Goal: Transaction & Acquisition: Purchase product/service

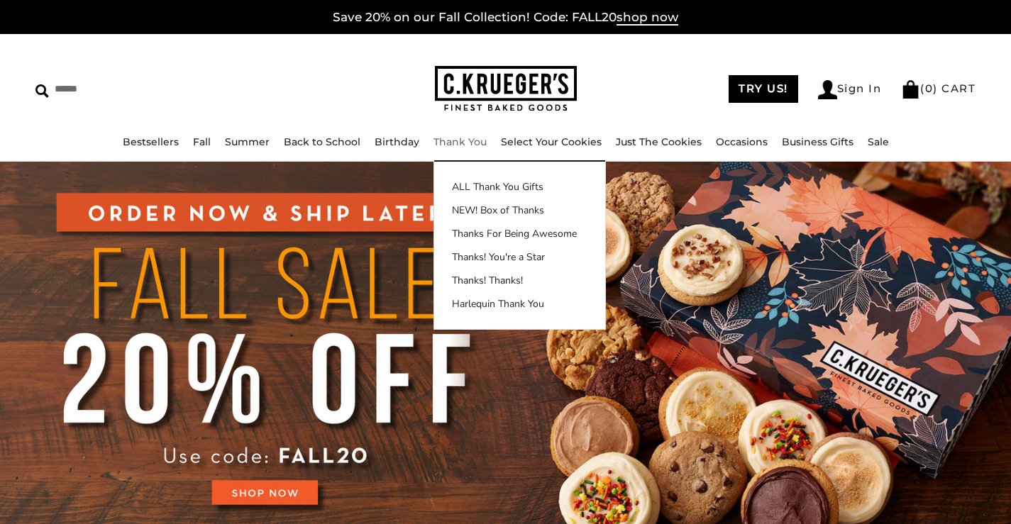
click at [462, 138] on link "Thank You" at bounding box center [459, 141] width 53 height 13
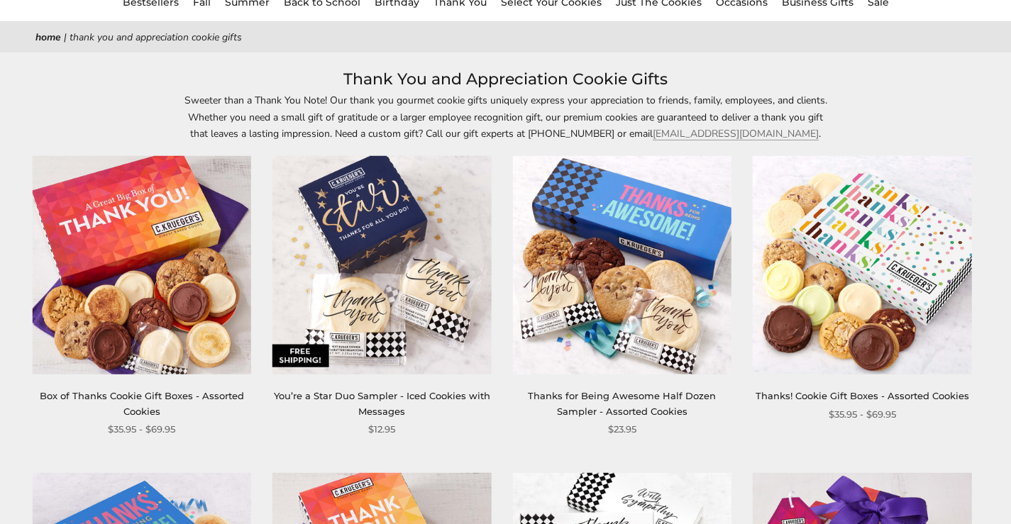
scroll to position [142, 0]
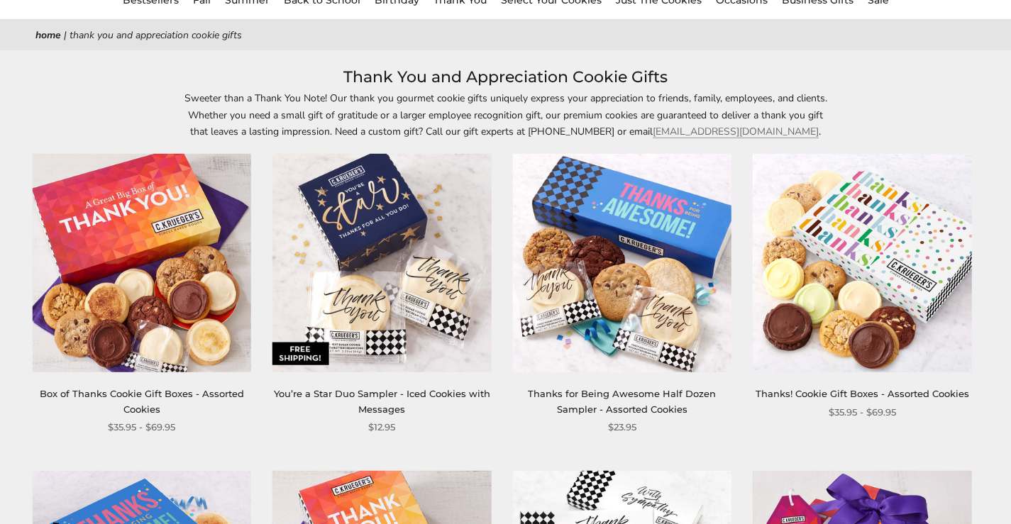
click at [165, 224] on img at bounding box center [142, 263] width 218 height 218
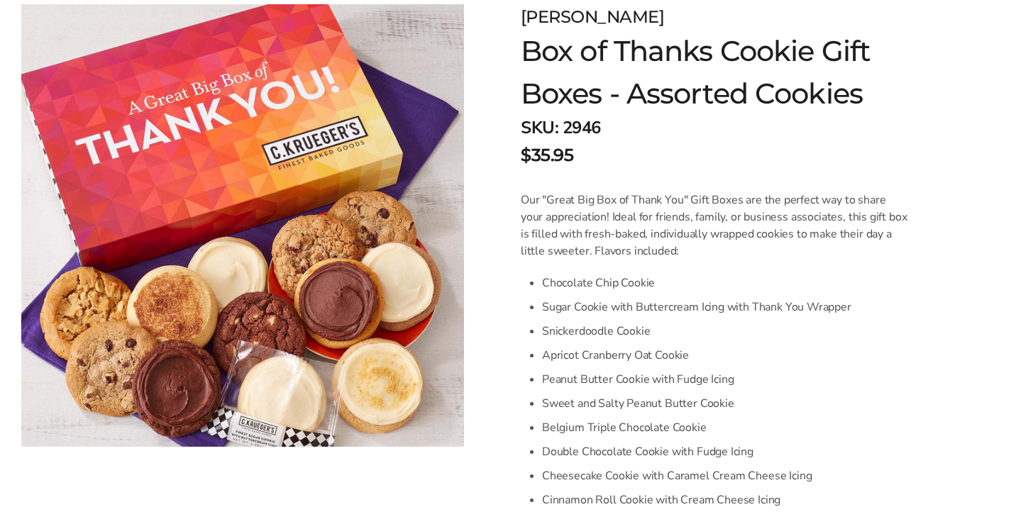
scroll to position [142, 0]
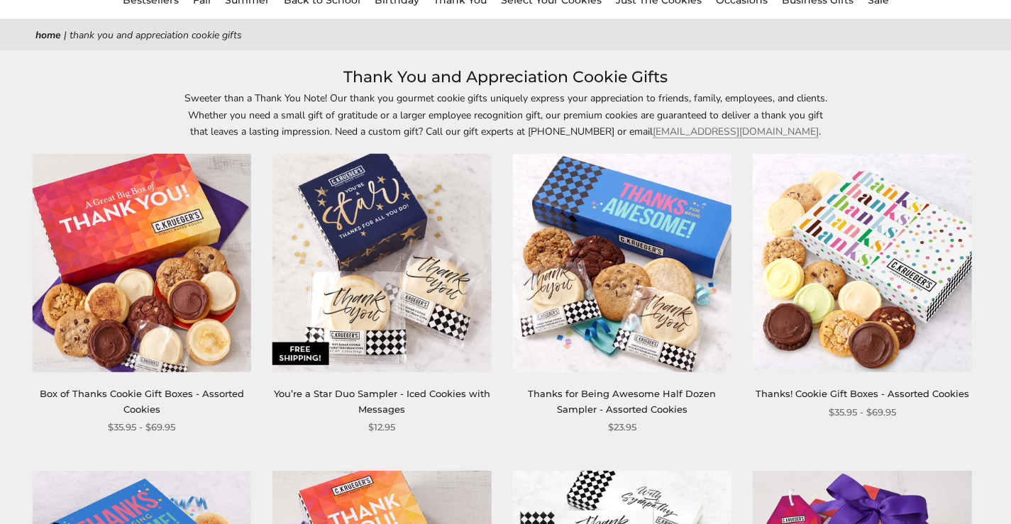
click at [644, 231] on img at bounding box center [622, 263] width 218 height 218
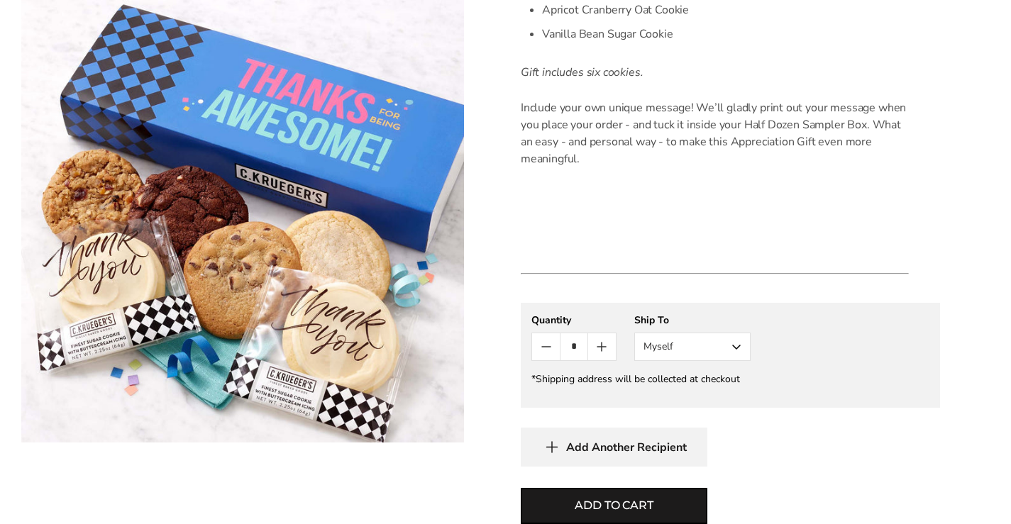
scroll to position [709, 0]
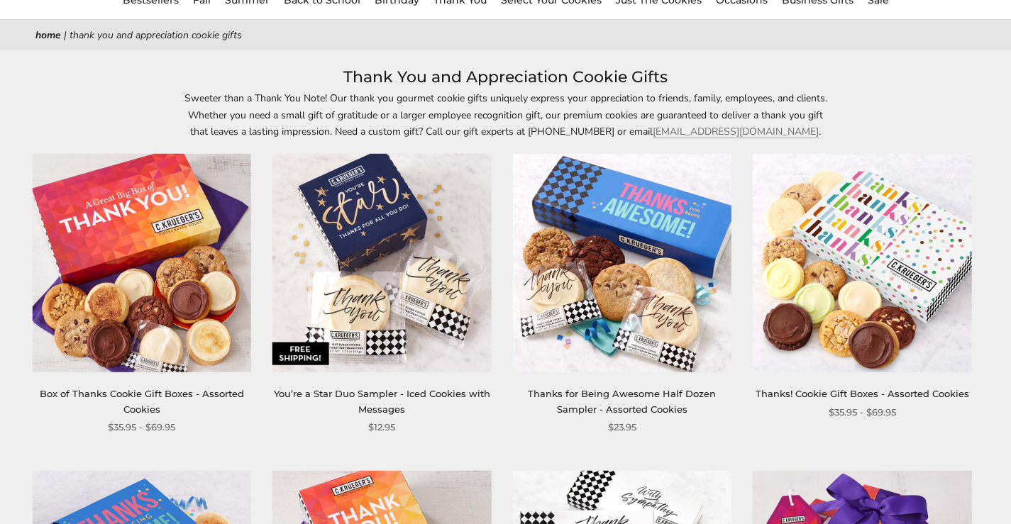
click at [874, 259] on img at bounding box center [861, 263] width 218 height 218
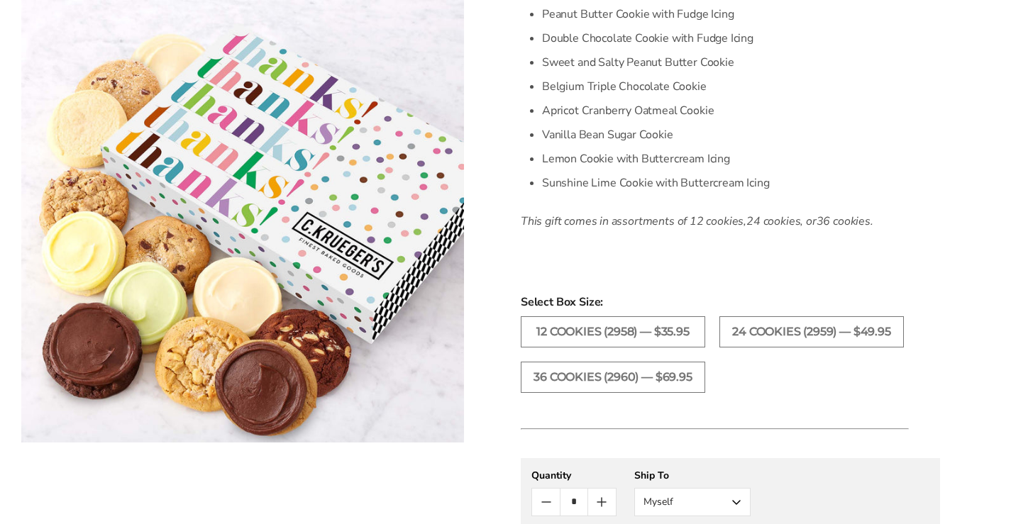
scroll to position [567, 0]
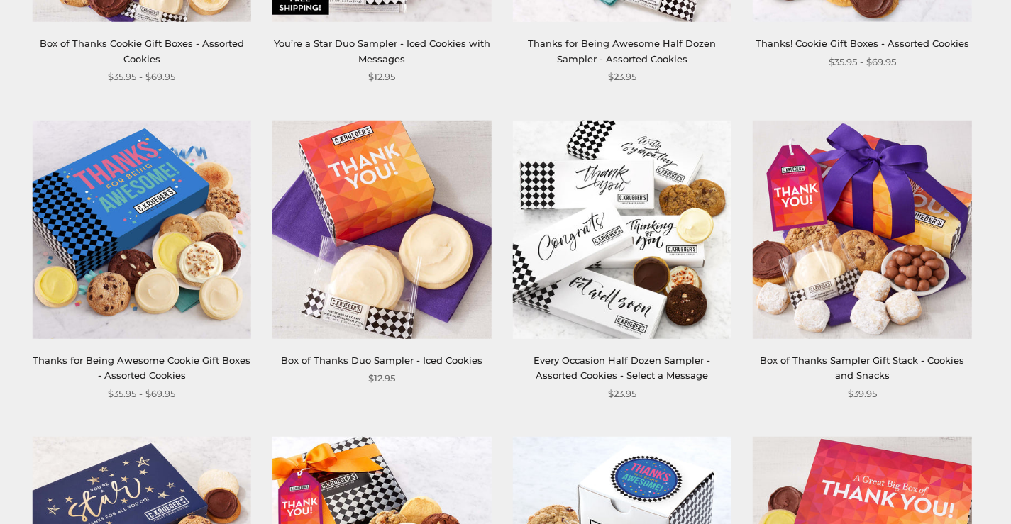
scroll to position [496, 0]
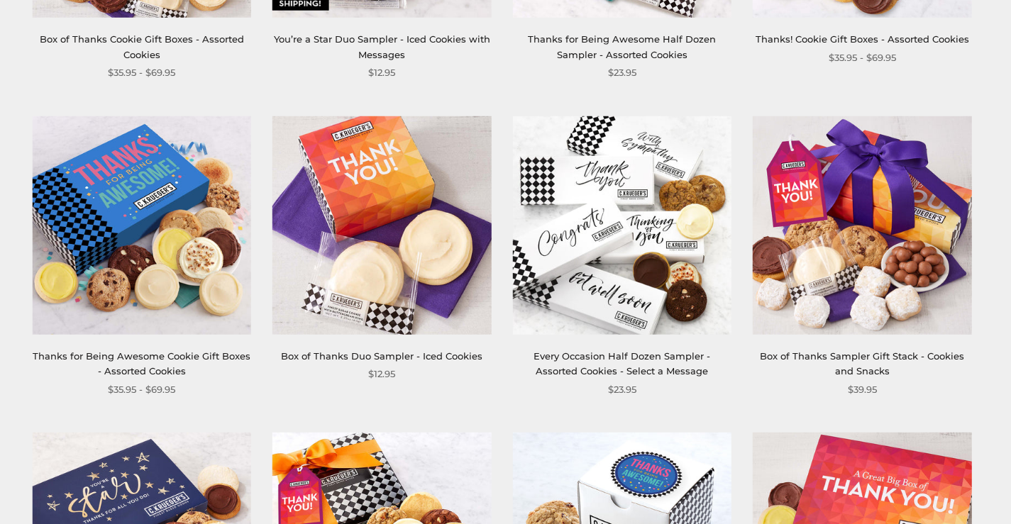
click at [130, 184] on img at bounding box center [142, 225] width 218 height 218
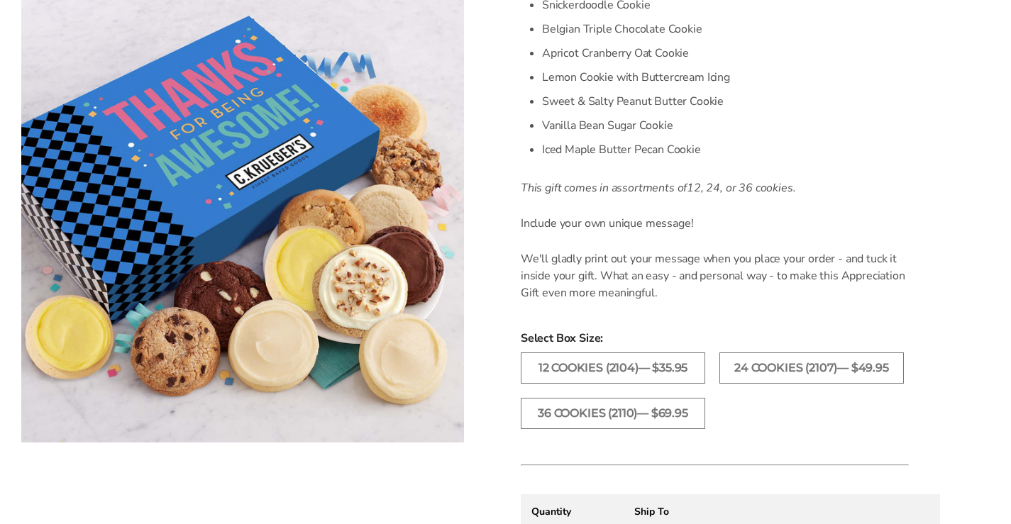
scroll to position [638, 0]
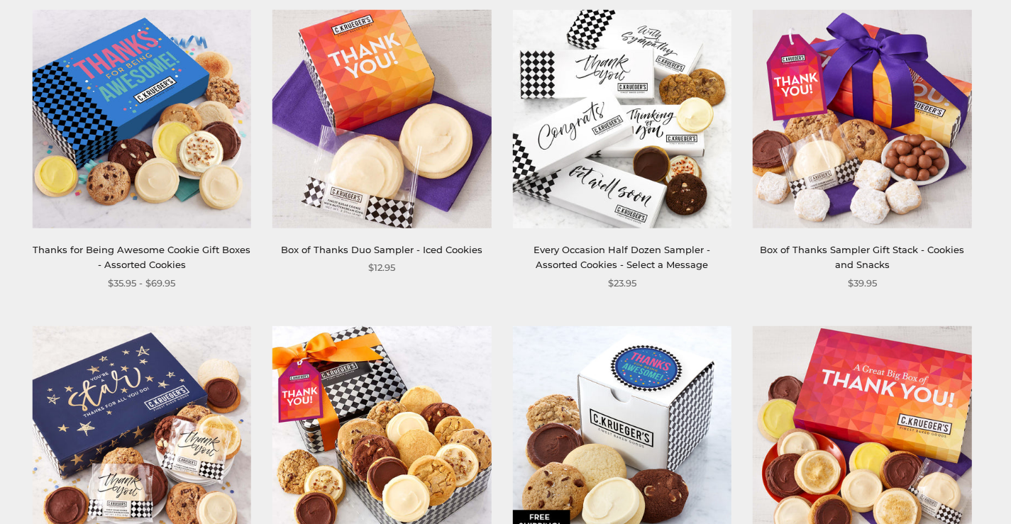
scroll to position [780, 0]
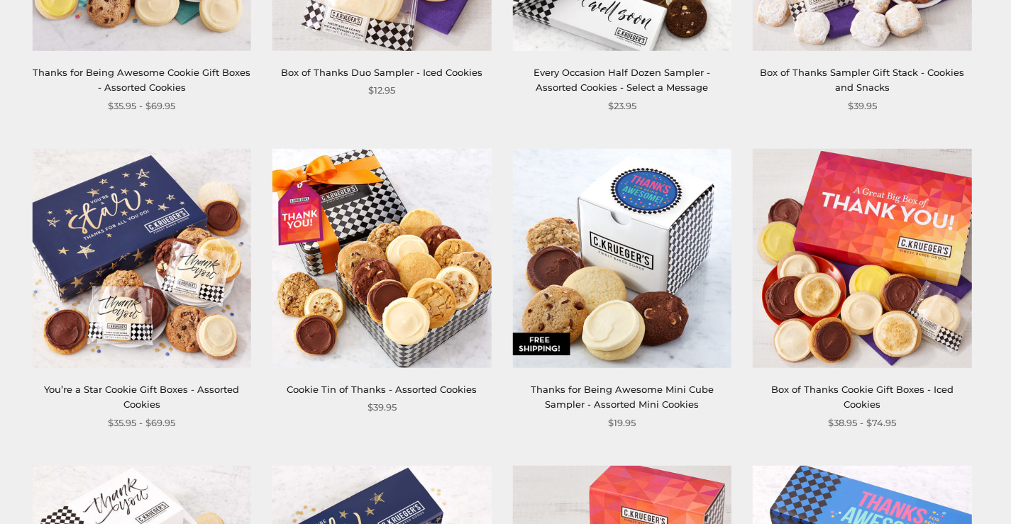
click at [821, 231] on img at bounding box center [861, 258] width 218 height 218
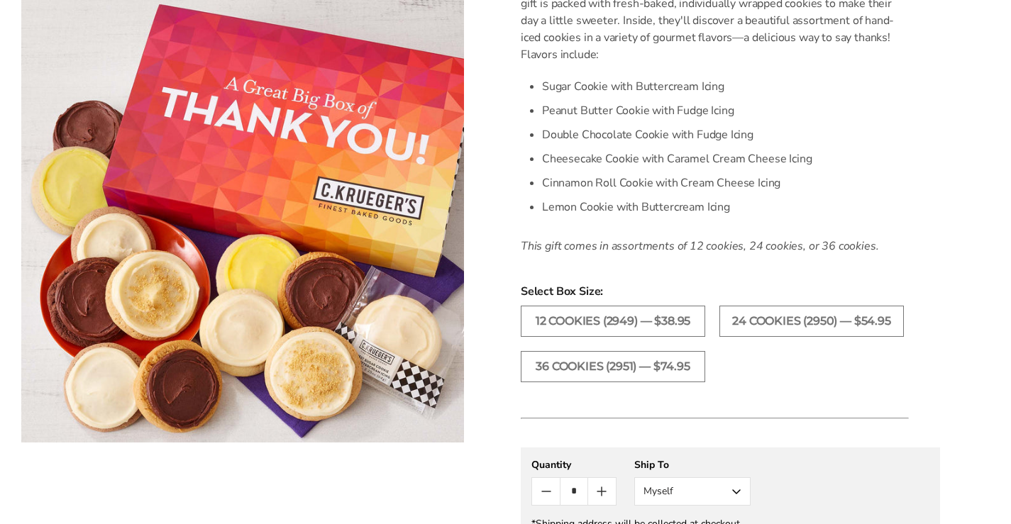
scroll to position [425, 0]
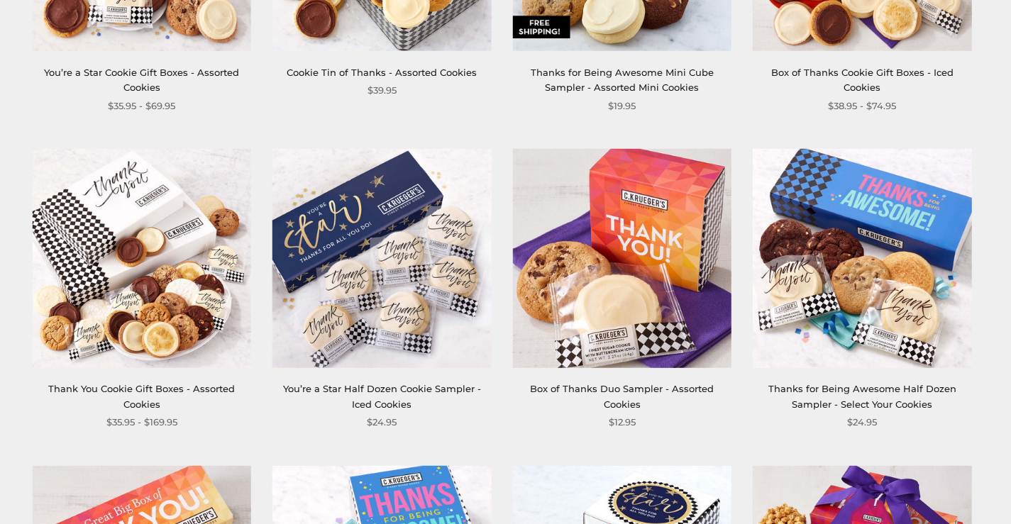
scroll to position [1135, 0]
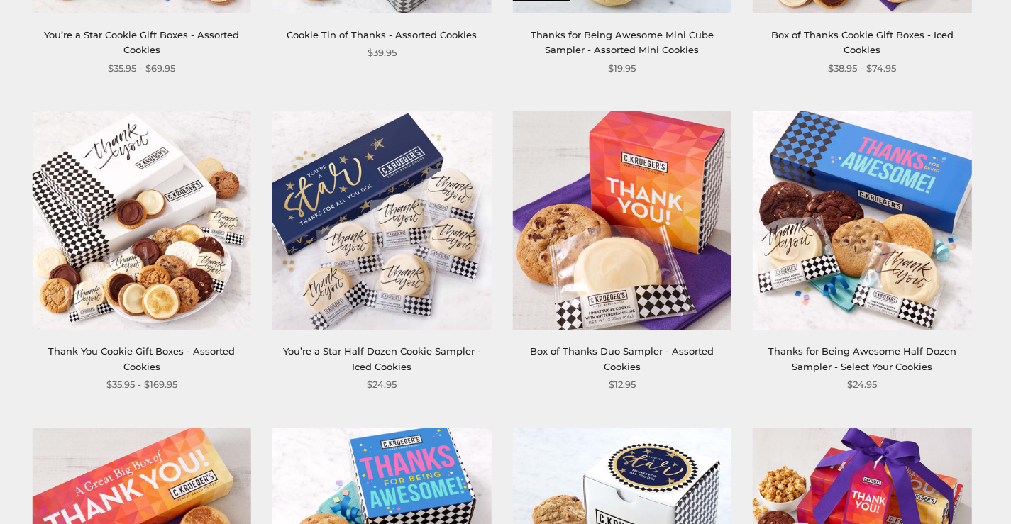
click at [81, 198] on img at bounding box center [142, 220] width 218 height 218
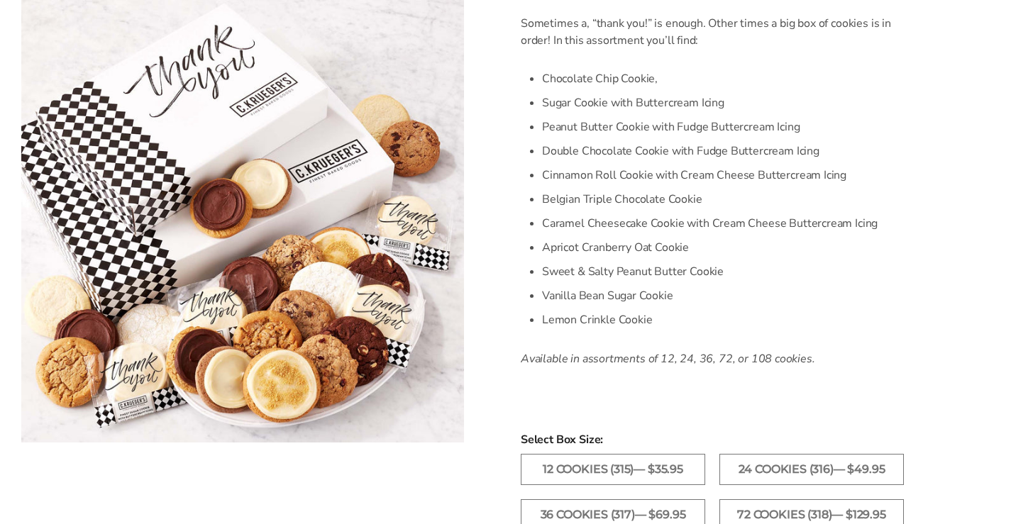
scroll to position [567, 0]
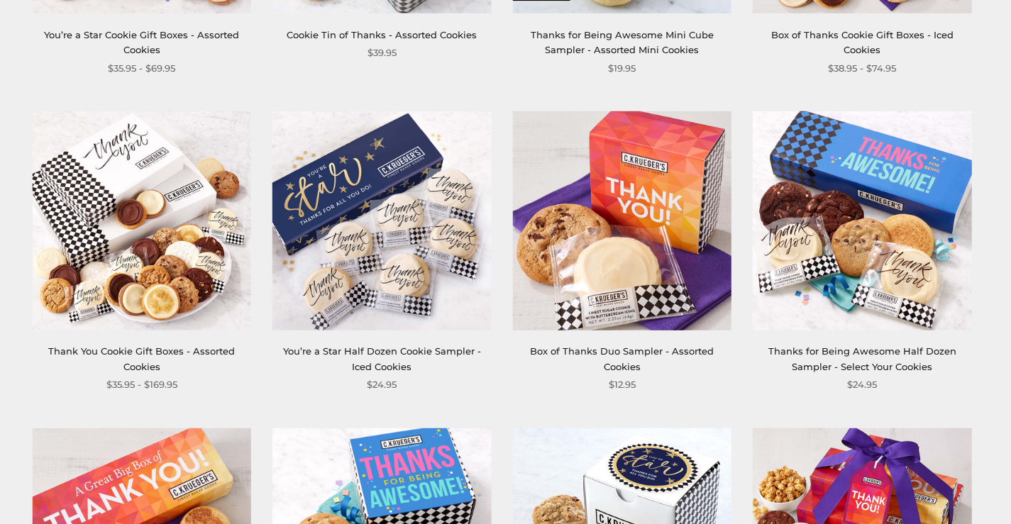
click at [628, 200] on img at bounding box center [622, 220] width 218 height 218
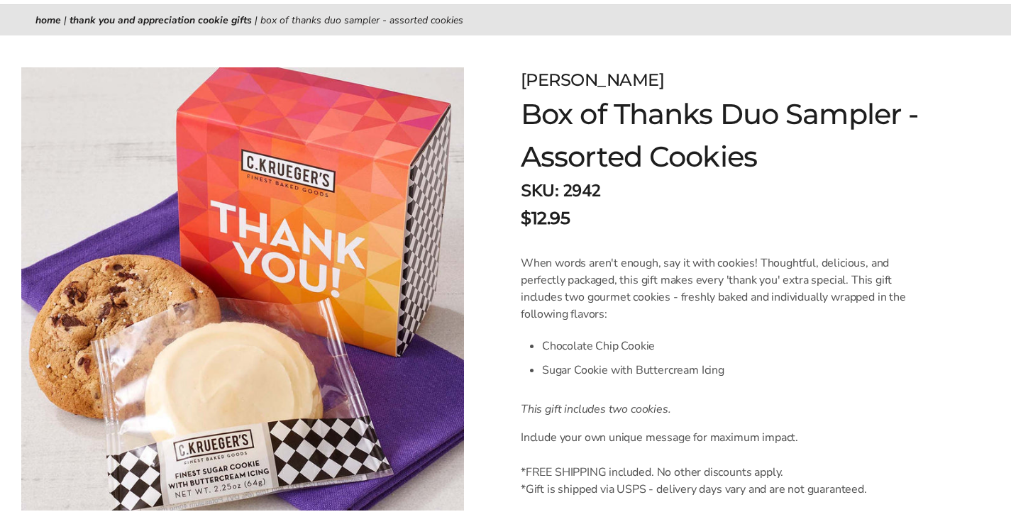
scroll to position [142, 0]
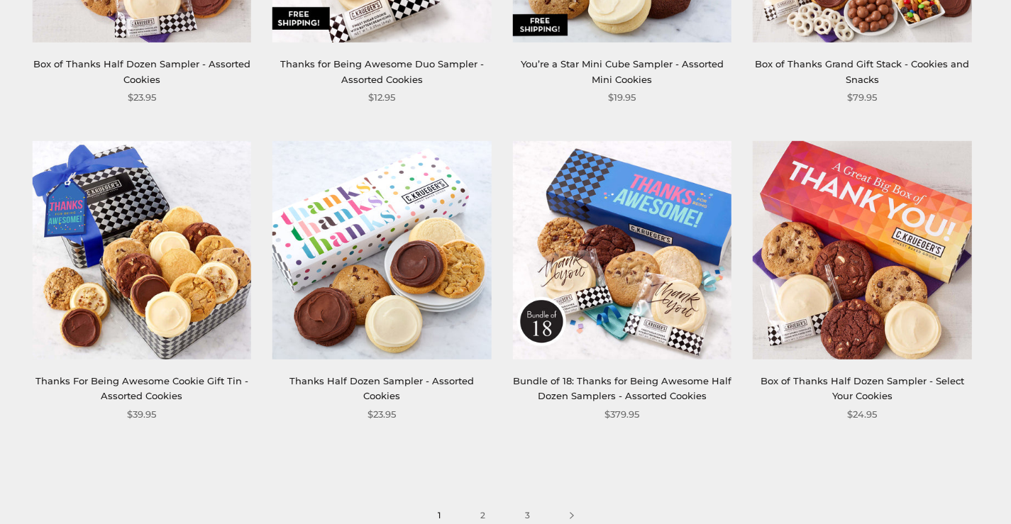
scroll to position [1773, 0]
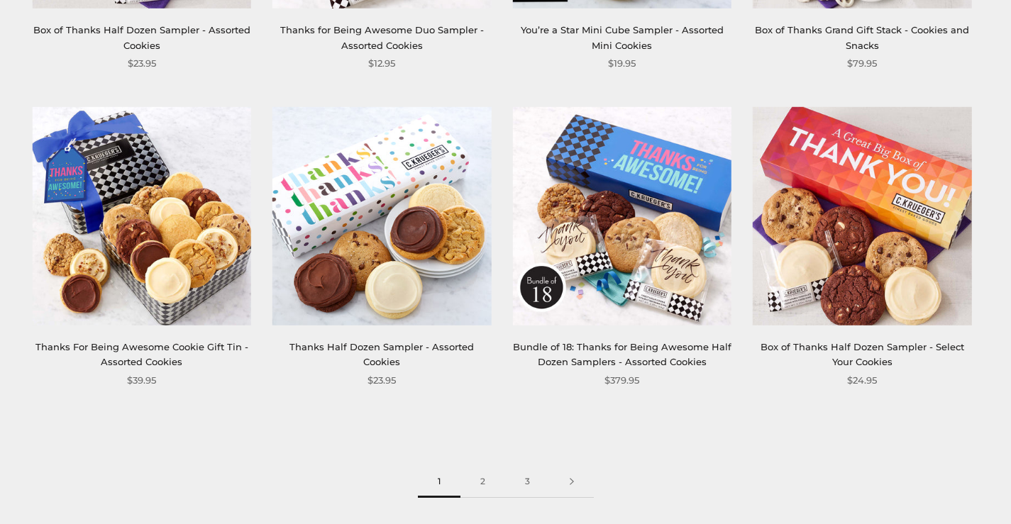
click at [871, 211] on img at bounding box center [861, 215] width 218 height 218
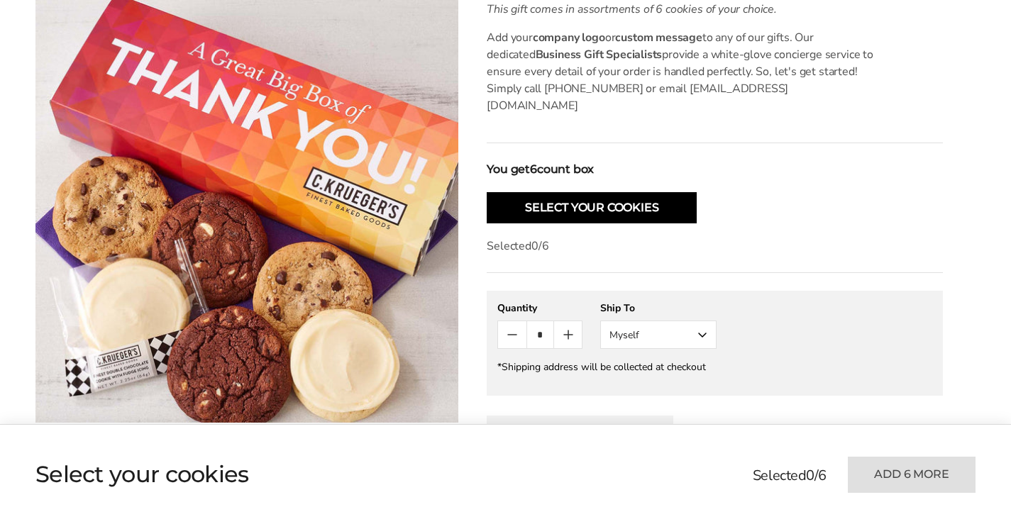
scroll to position [496, 0]
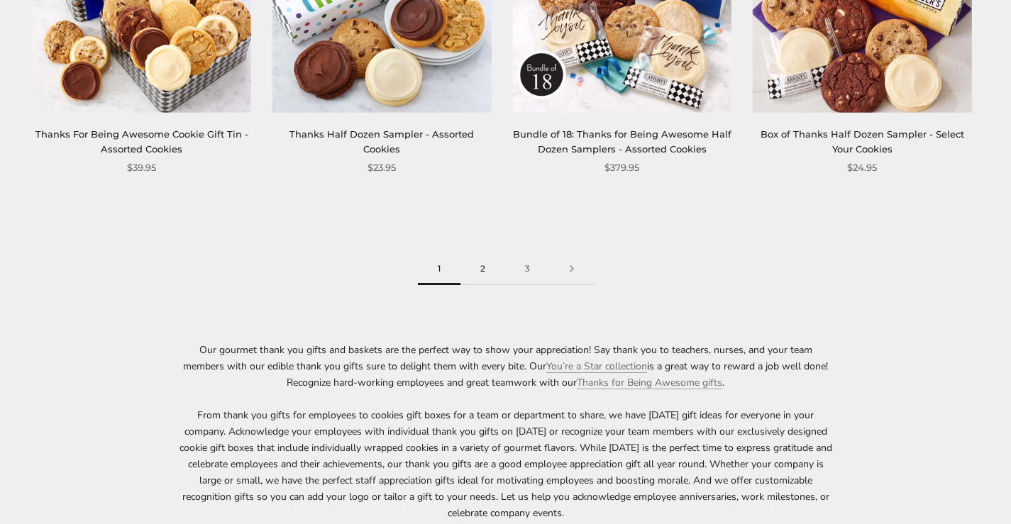
click at [479, 270] on link "2" at bounding box center [482, 269] width 45 height 32
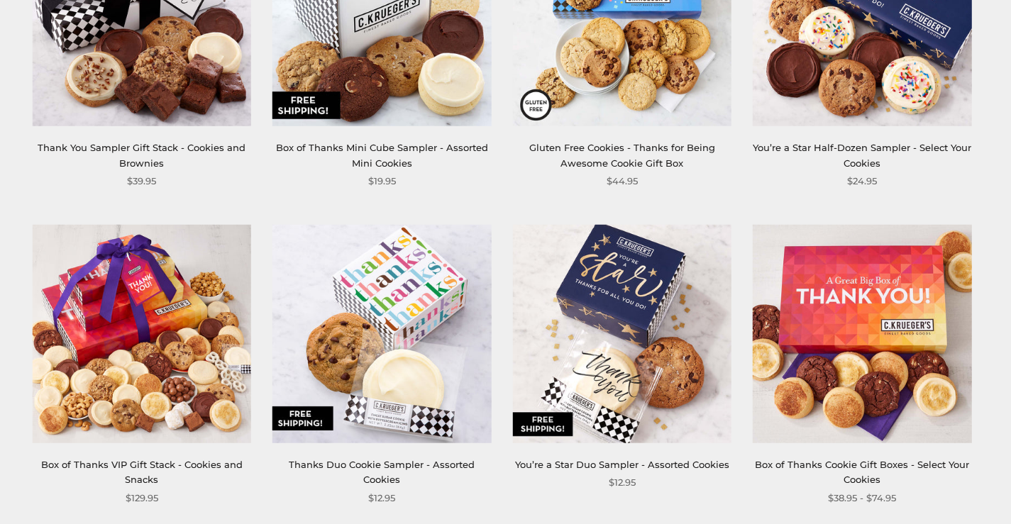
scroll to position [425, 0]
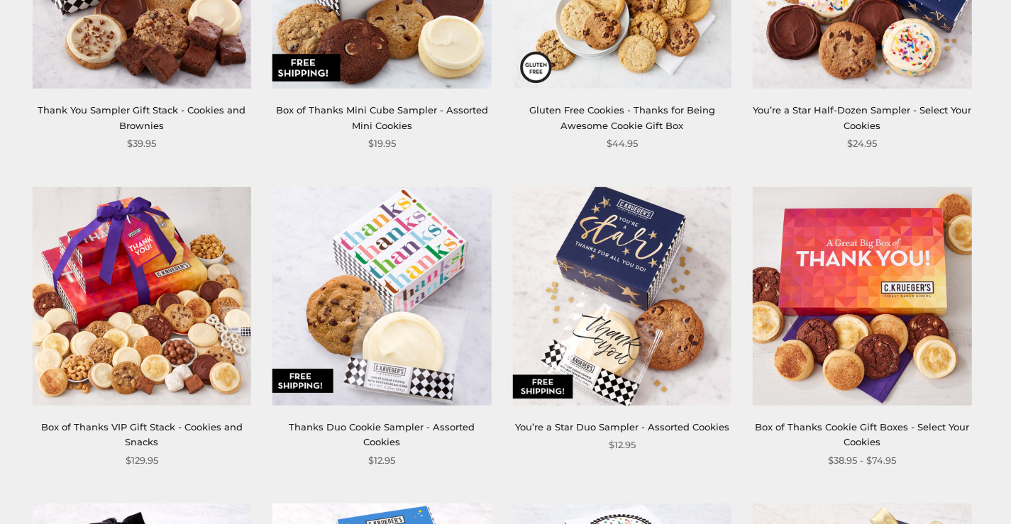
click at [840, 270] on img at bounding box center [861, 296] width 218 height 218
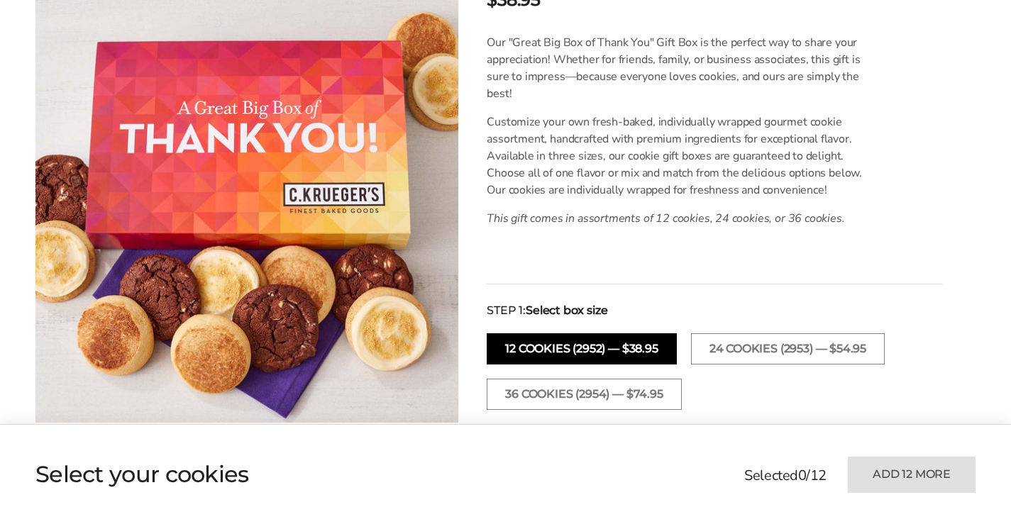
scroll to position [496, 0]
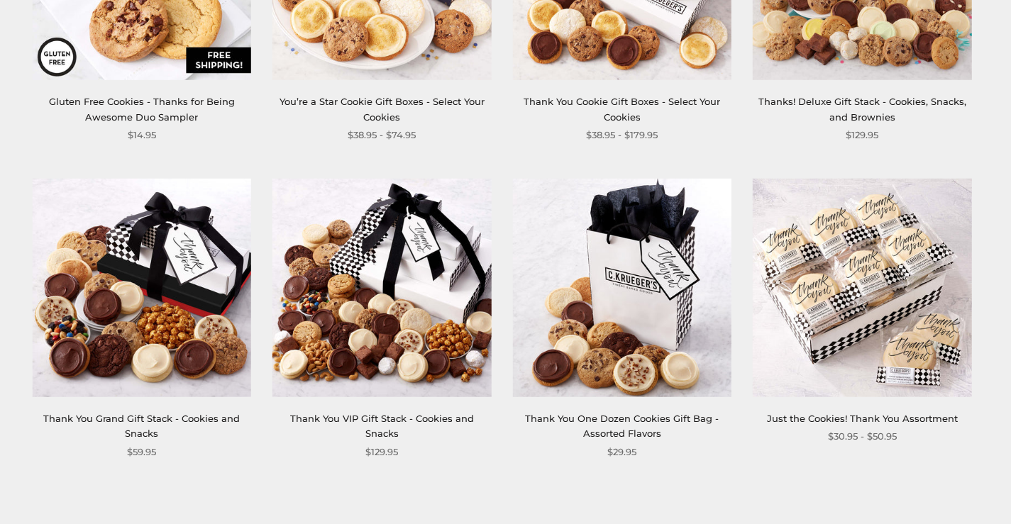
scroll to position [1702, 0]
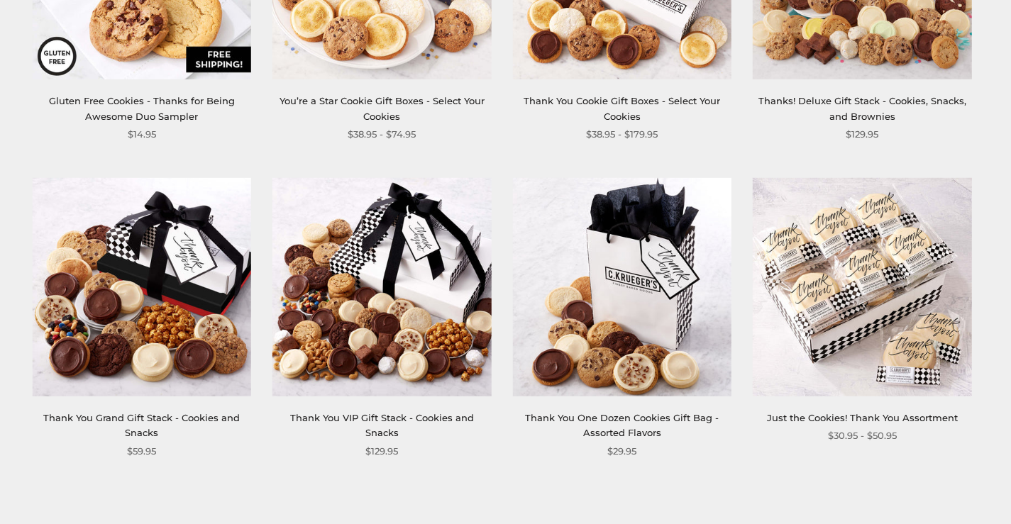
click at [834, 249] on img at bounding box center [861, 286] width 218 height 218
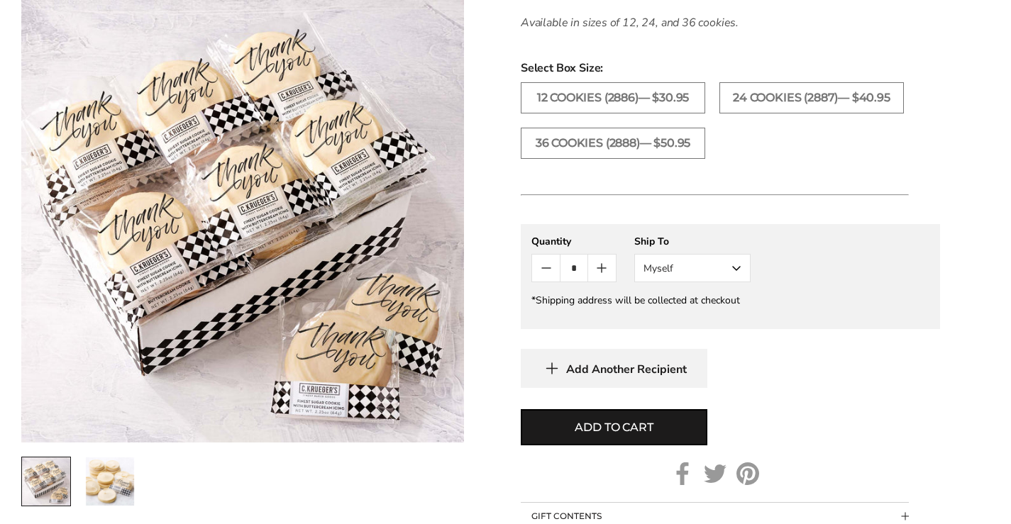
scroll to position [496, 0]
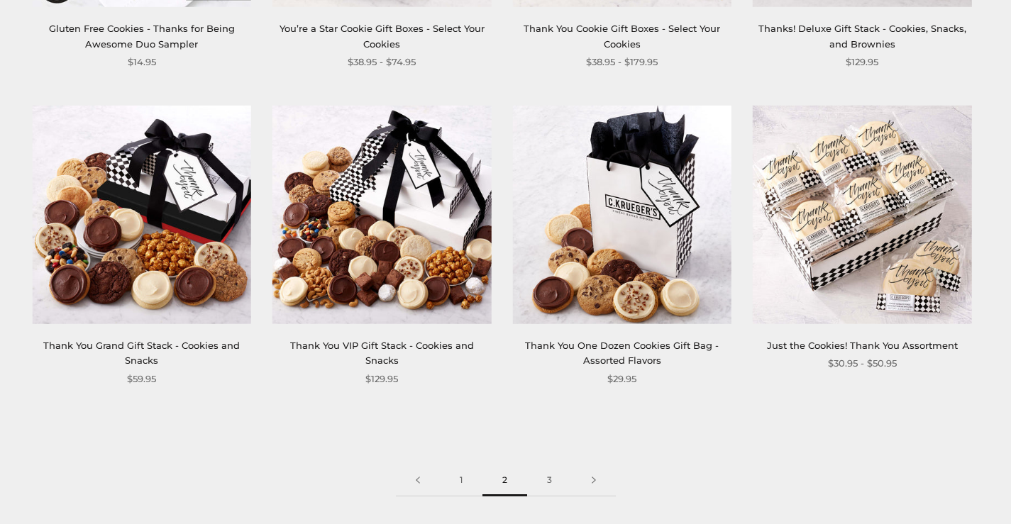
scroll to position [1844, 0]
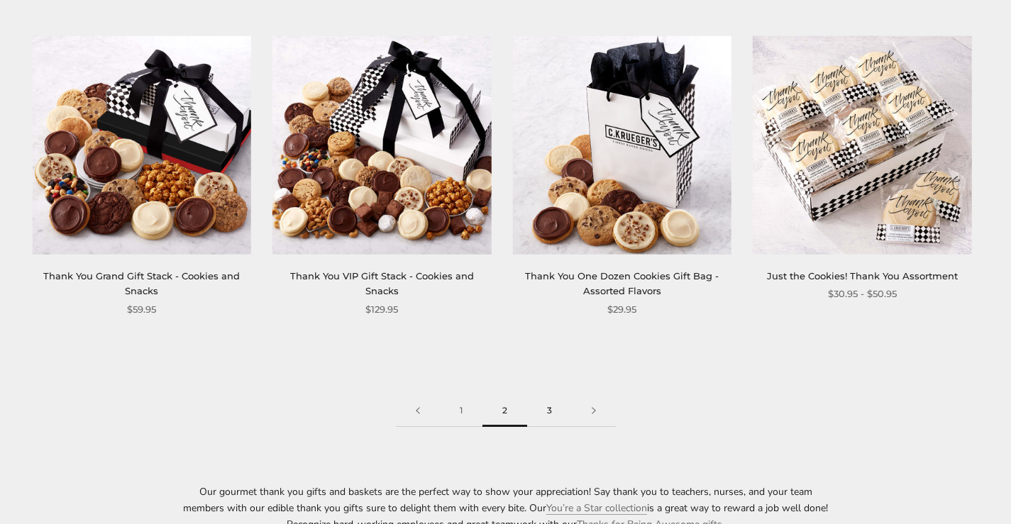
click at [549, 406] on link "3" at bounding box center [549, 411] width 45 height 32
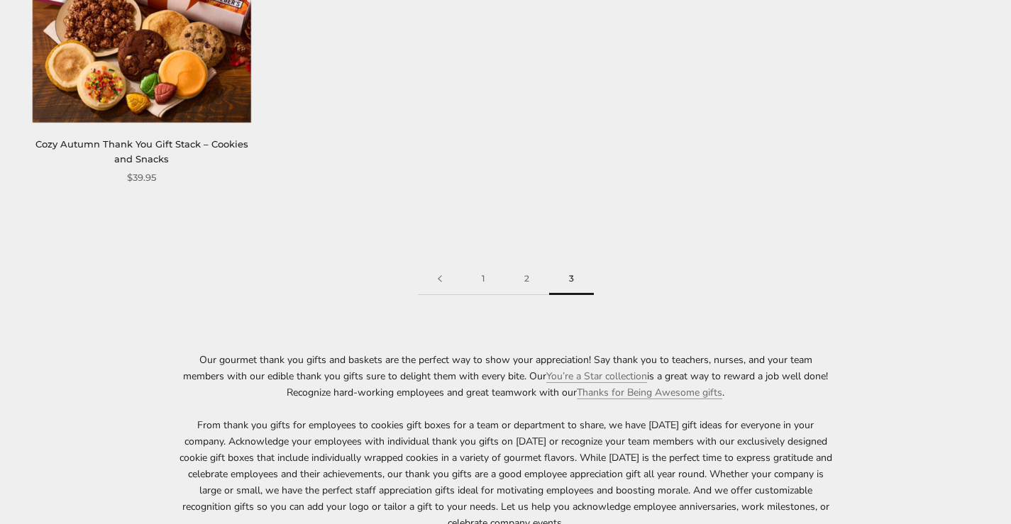
scroll to position [709, 0]
click at [484, 277] on link "1" at bounding box center [483, 278] width 43 height 32
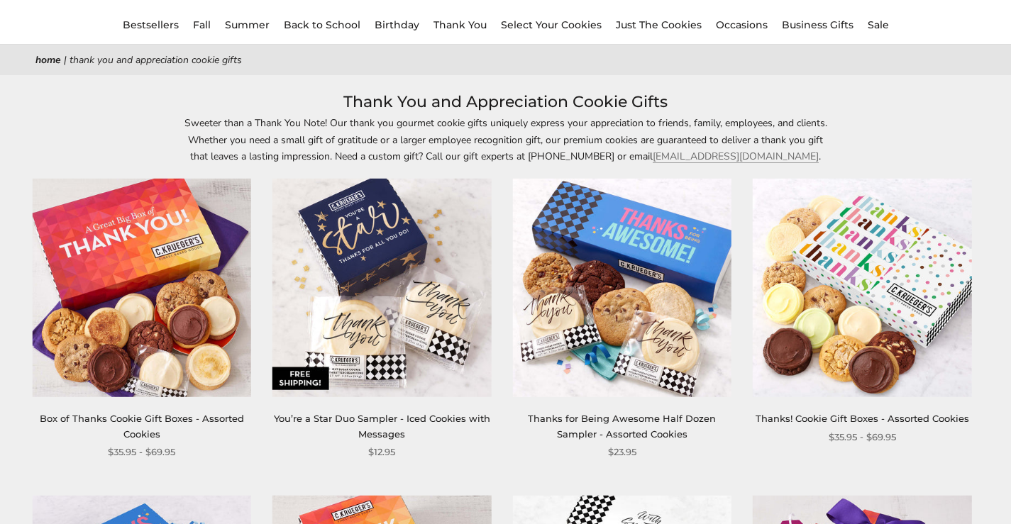
scroll to position [142, 0]
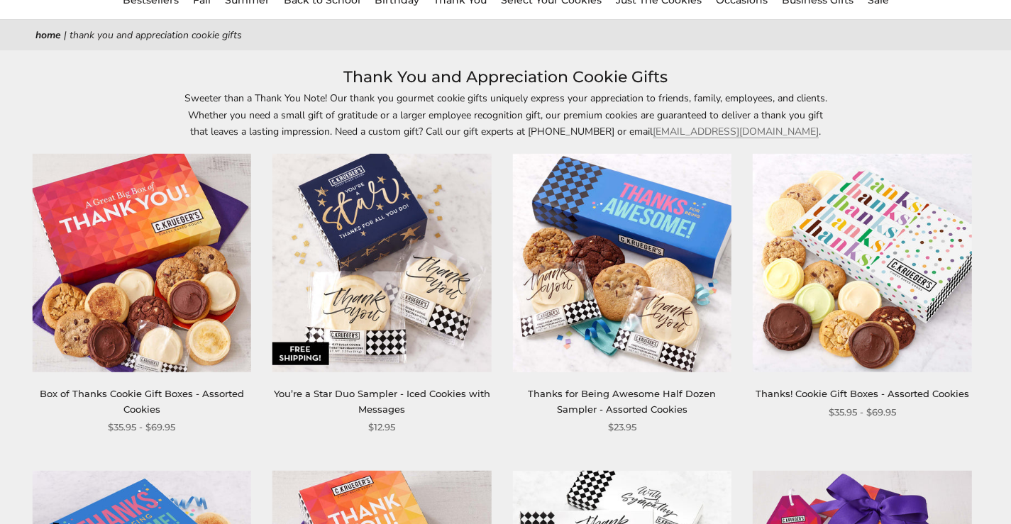
click at [132, 242] on img at bounding box center [142, 263] width 218 height 218
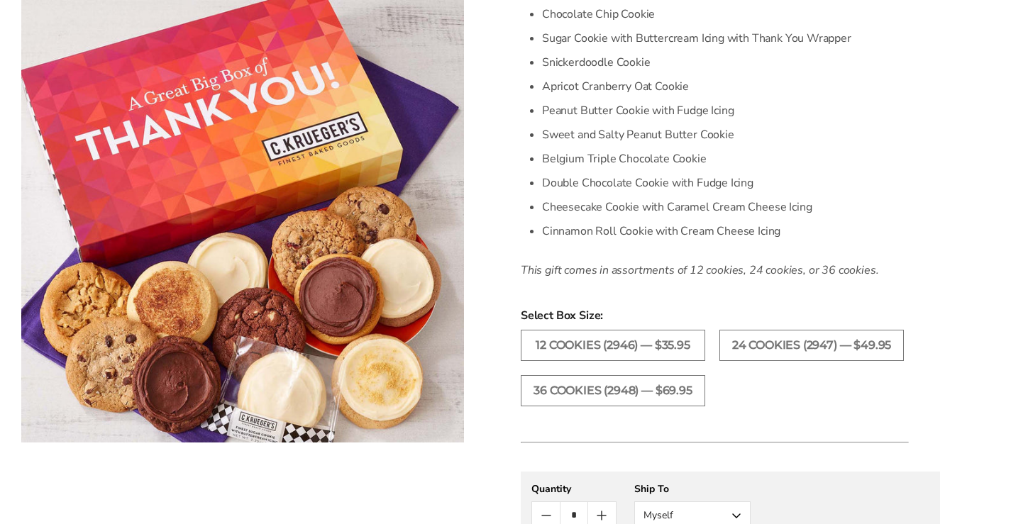
scroll to position [496, 0]
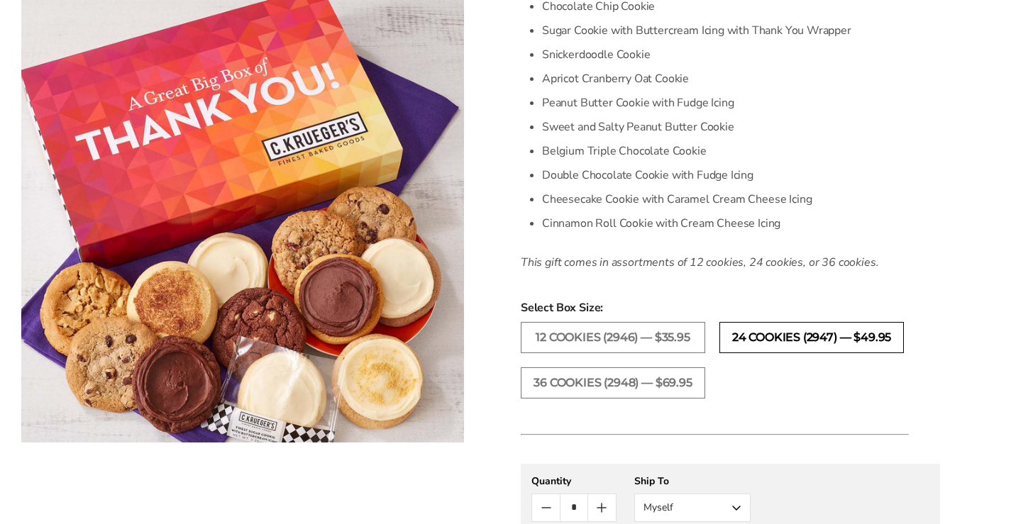
click at [796, 332] on label "24 COOKIES (2947) — $49.95" at bounding box center [811, 337] width 184 height 31
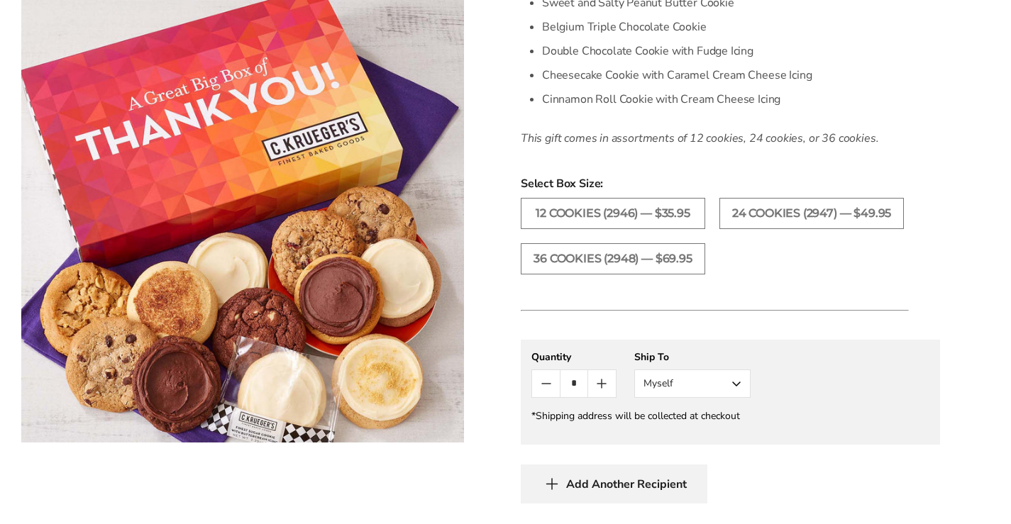
scroll to position [709, 0]
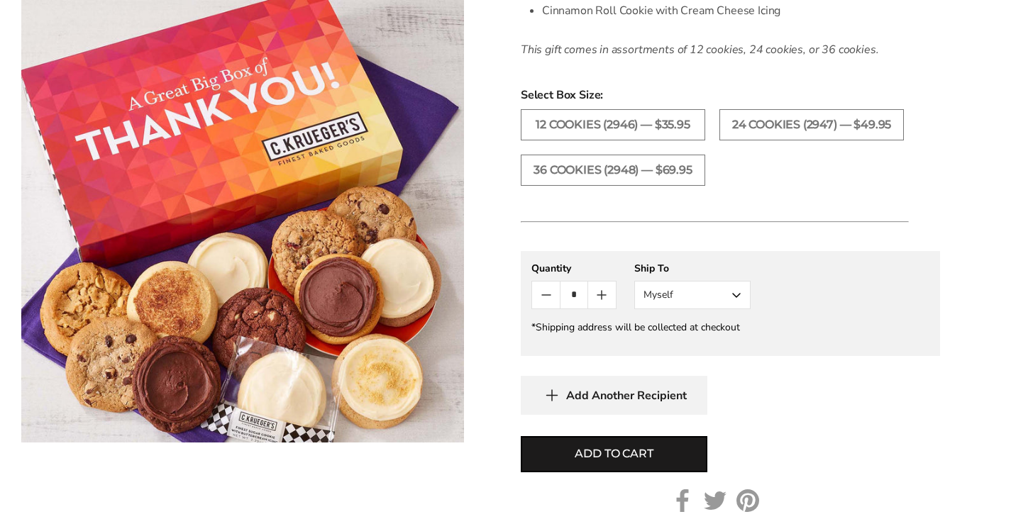
click at [609, 294] on icon "Count plus" at bounding box center [601, 295] width 17 height 17
type input "*"
click at [734, 294] on button "Myself" at bounding box center [692, 295] width 116 height 28
click at [712, 349] on button "Other Recipient" at bounding box center [692, 348] width 115 height 26
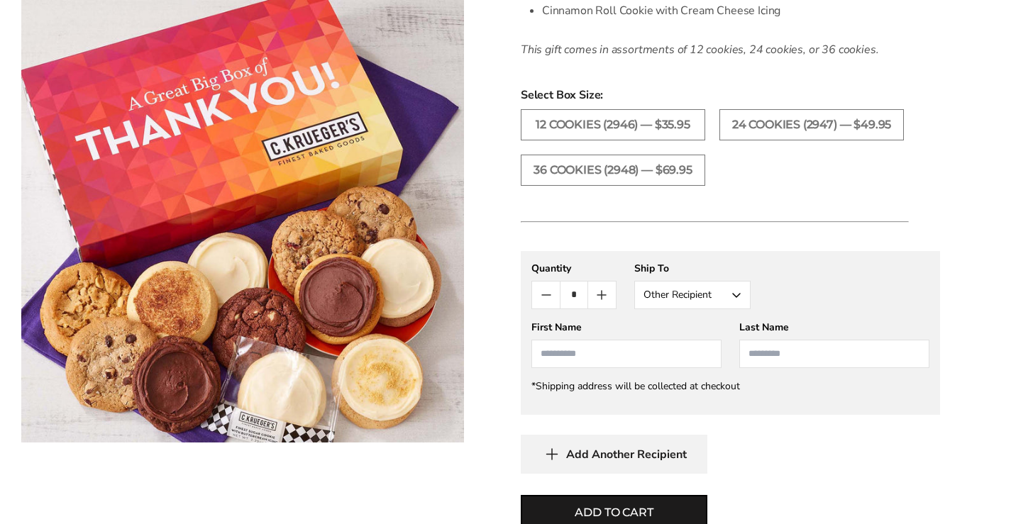
click at [682, 350] on input "First Name" at bounding box center [626, 354] width 190 height 28
click at [582, 346] on input "First Name" at bounding box center [626, 354] width 190 height 28
type input "******"
type input "*"
type input "*****"
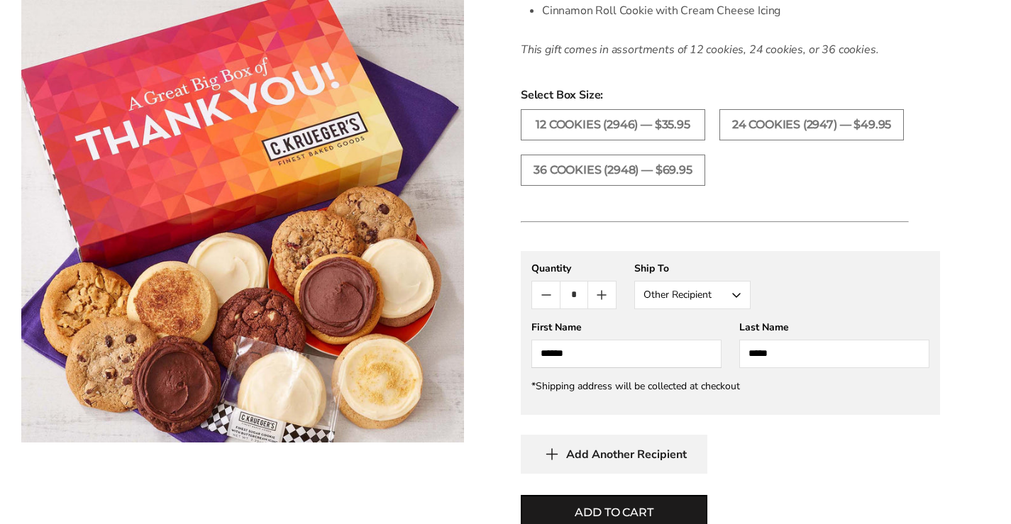
click at [764, 433] on div "**********" at bounding box center [730, 362] width 419 height 223
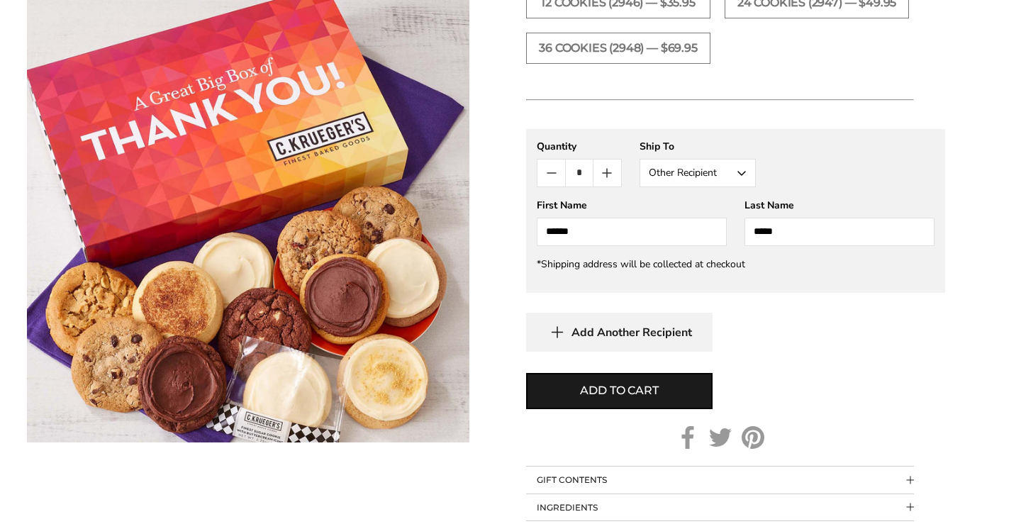
scroll to position [851, 0]
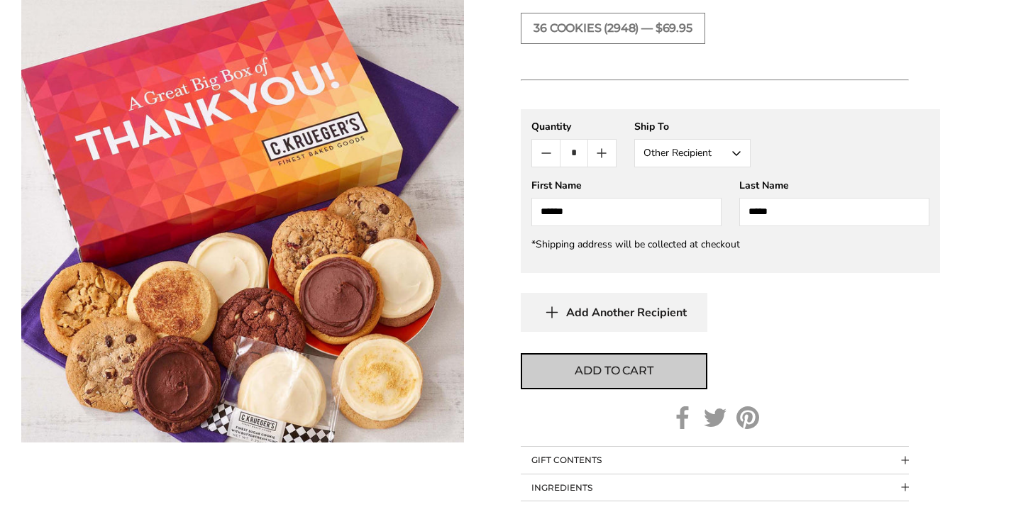
click at [599, 372] on span "Add to cart" at bounding box center [613, 370] width 78 height 17
type input "*"
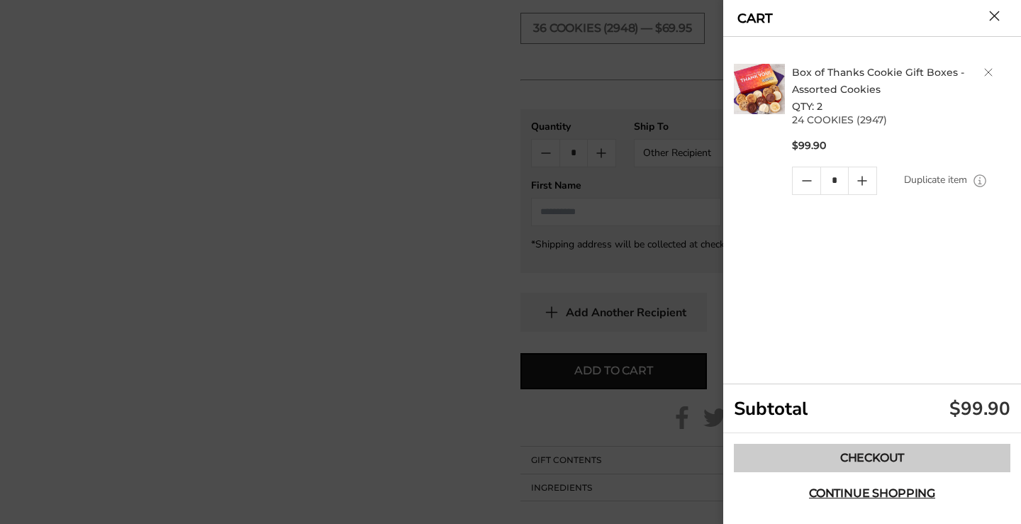
click at [825, 457] on link "Checkout" at bounding box center [872, 458] width 277 height 28
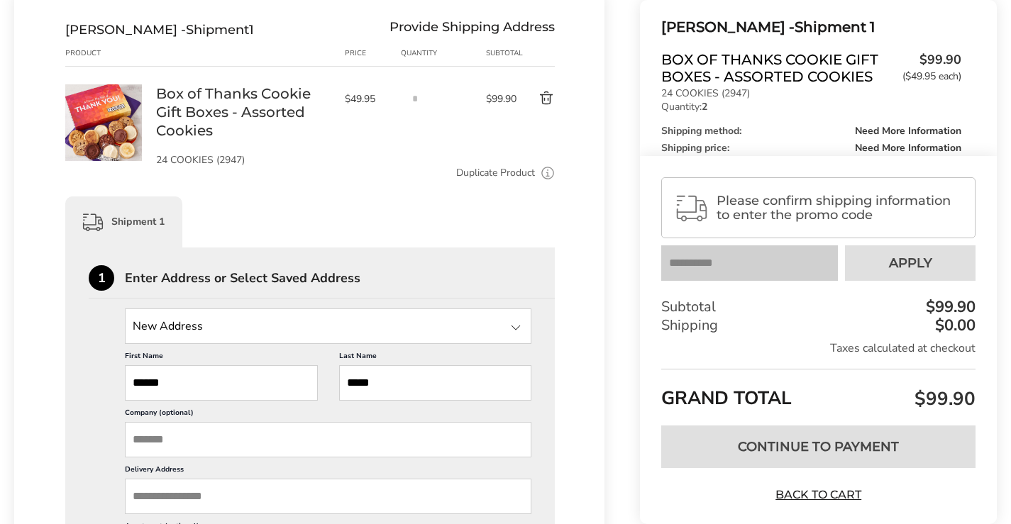
scroll to position [213, 0]
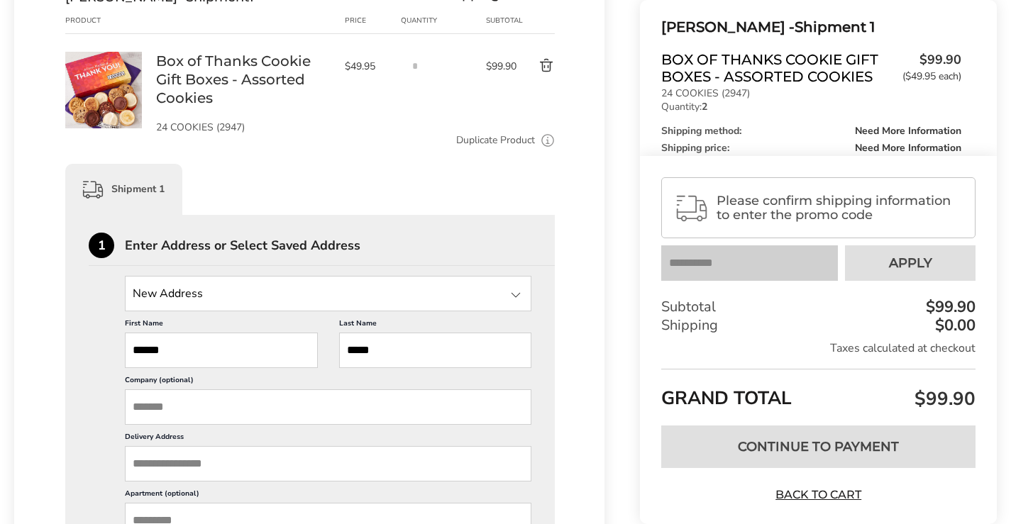
click at [336, 291] on input "State" at bounding box center [328, 293] width 406 height 35
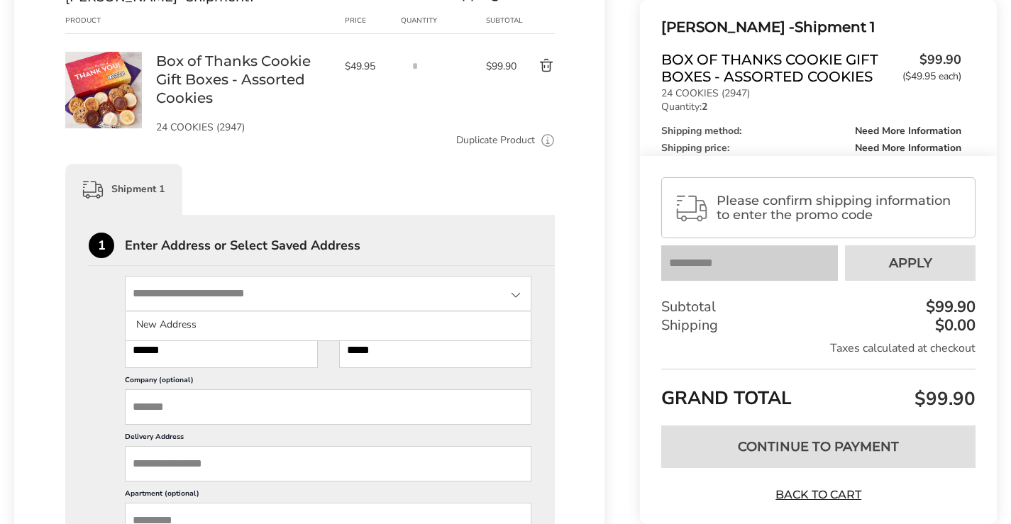
click at [386, 167] on div "Shipment 1" at bounding box center [309, 189] width 489 height 51
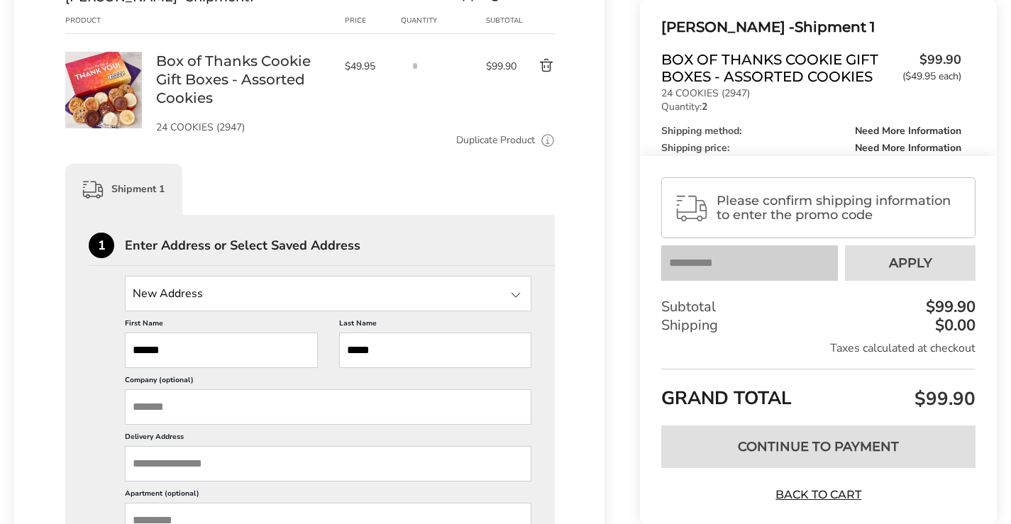
click at [189, 407] on input "Company (optional)" at bounding box center [328, 406] width 406 height 35
type input "**********"
click at [172, 462] on input "Delivery Address" at bounding box center [328, 463] width 406 height 35
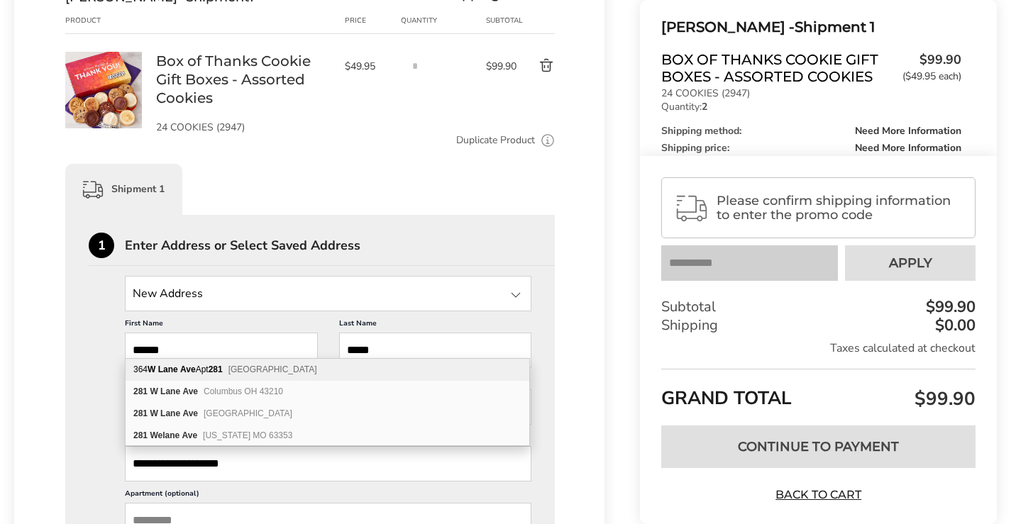
type input "**********"
click at [251, 165] on div "Shipment 1" at bounding box center [309, 189] width 489 height 51
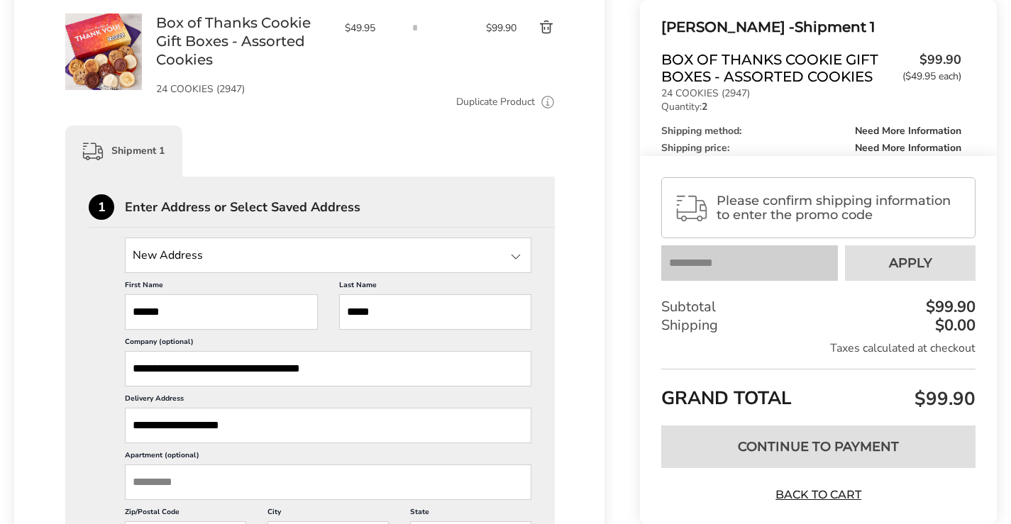
scroll to position [284, 0]
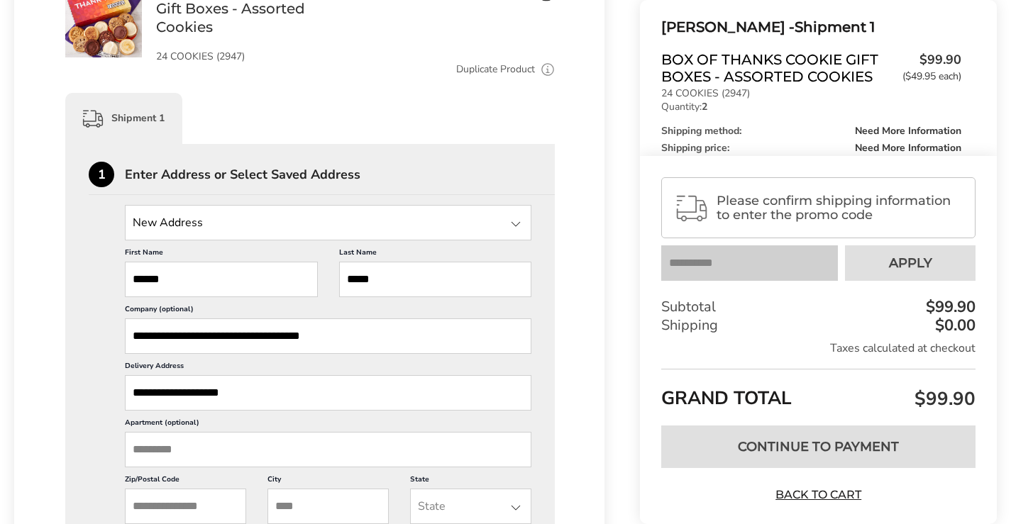
click at [204, 450] on input "Apartment (optional)" at bounding box center [328, 449] width 406 height 35
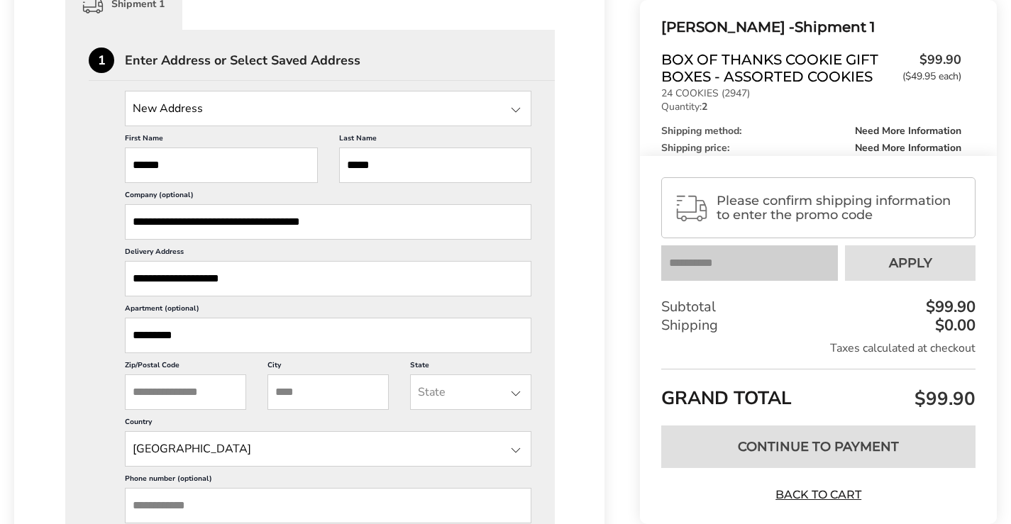
scroll to position [425, 0]
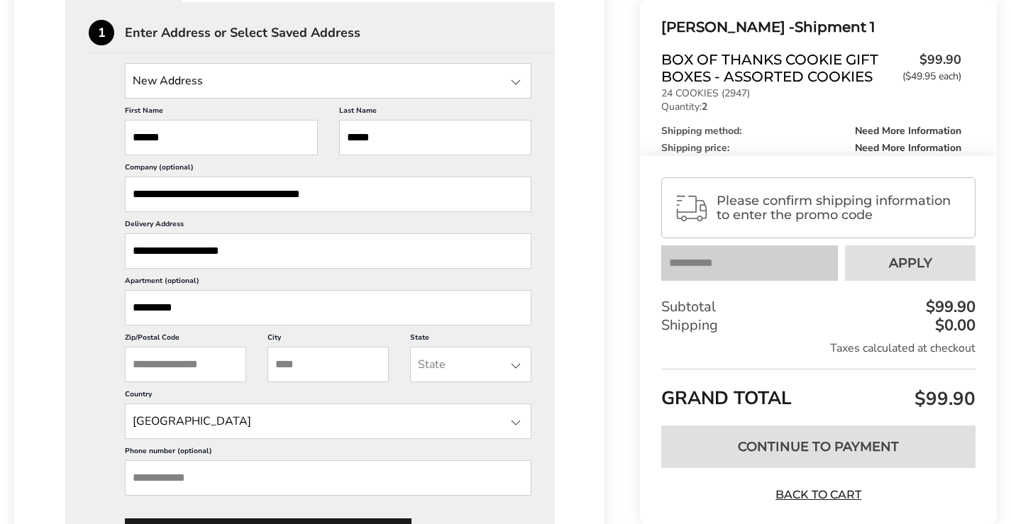
type input "*********"
click at [189, 365] on input "Zip/Postal Code" at bounding box center [185, 364] width 121 height 35
type input "*****"
click at [324, 357] on input "City" at bounding box center [327, 364] width 121 height 35
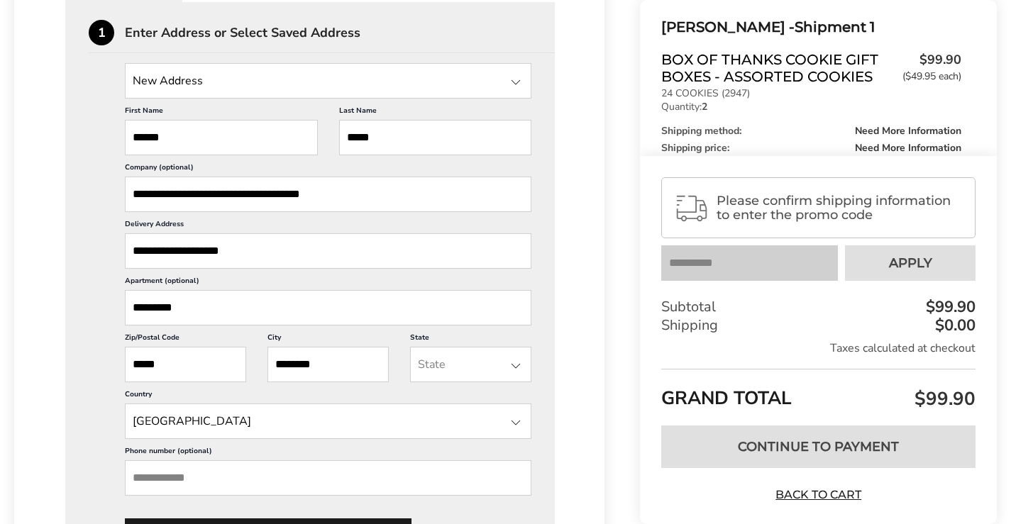
type input "********"
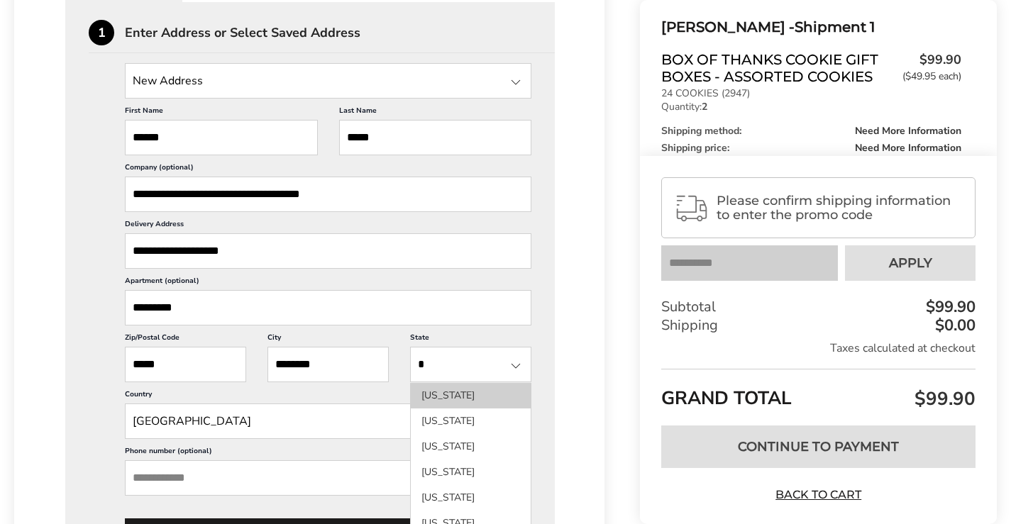
type input "**"
type input "**********"
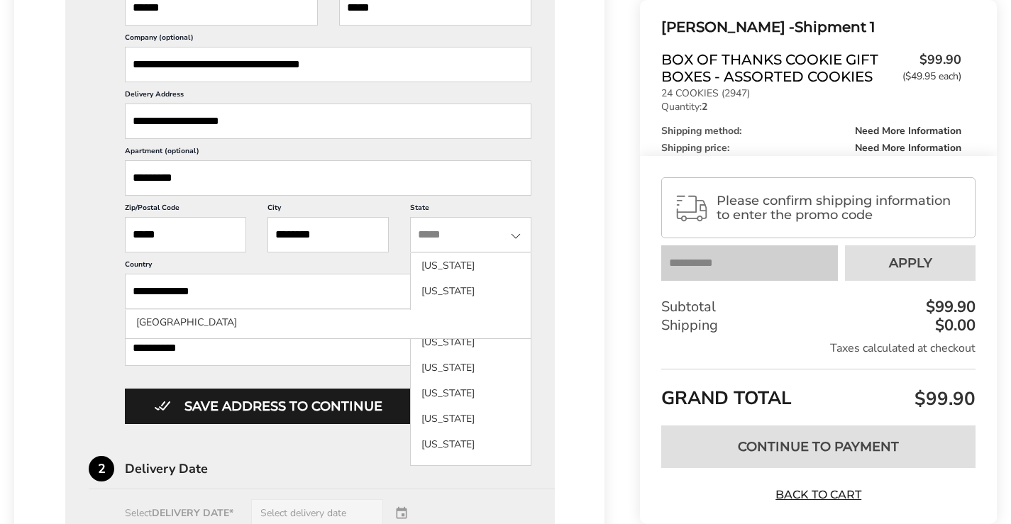
scroll to position [567, 0]
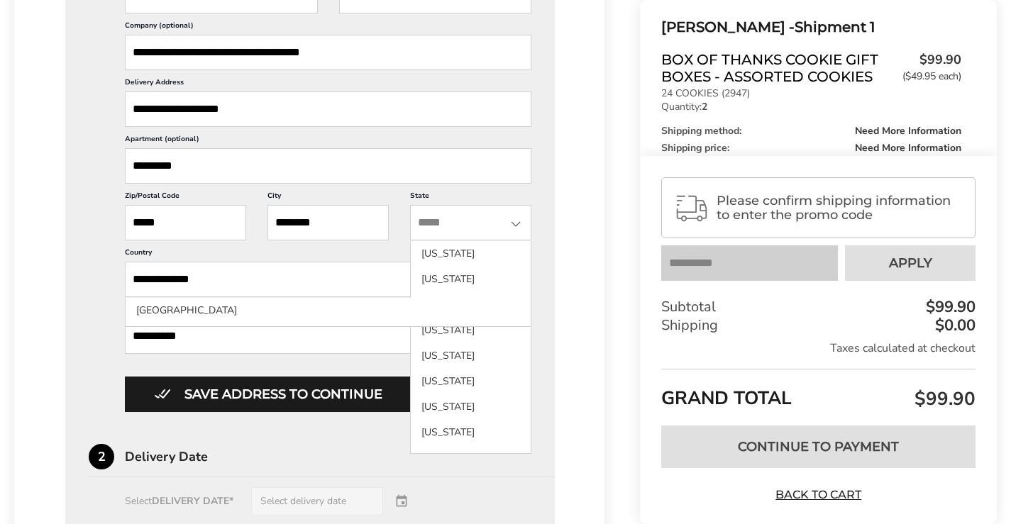
click at [265, 338] on input "**********" at bounding box center [328, 335] width 406 height 35
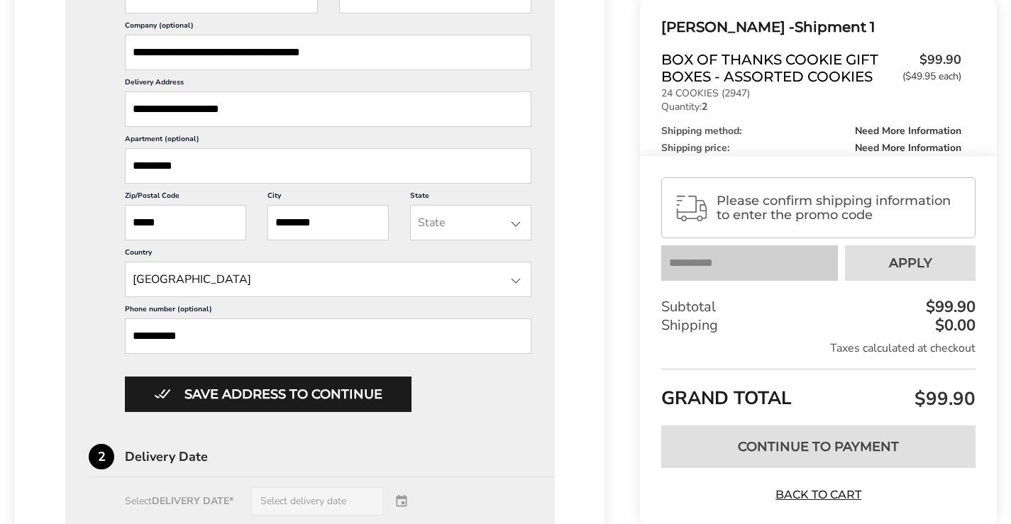
click at [503, 396] on div "Save address to continue" at bounding box center [328, 394] width 406 height 35
click at [321, 390] on button "Save address to continue" at bounding box center [268, 394] width 287 height 35
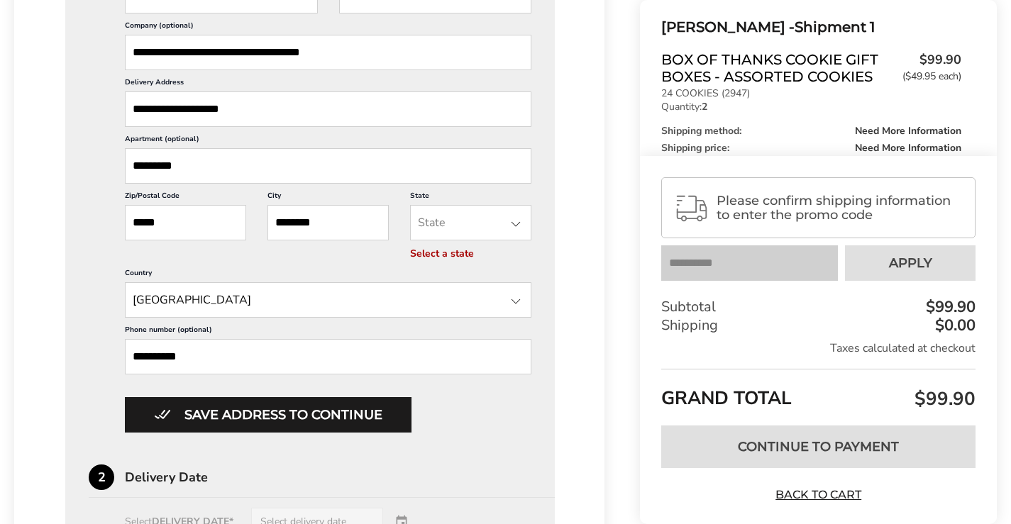
click at [461, 221] on input "State" at bounding box center [470, 222] width 121 height 35
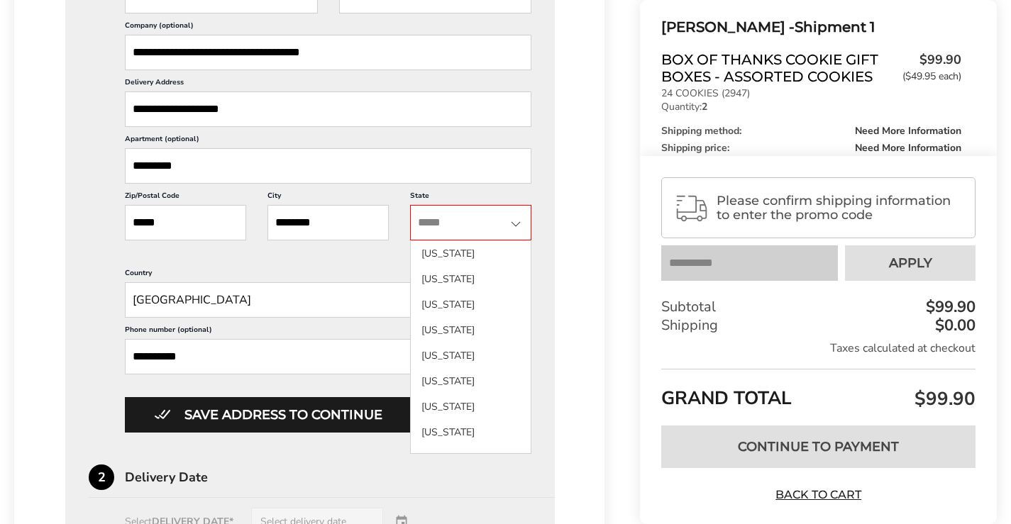
type input "**"
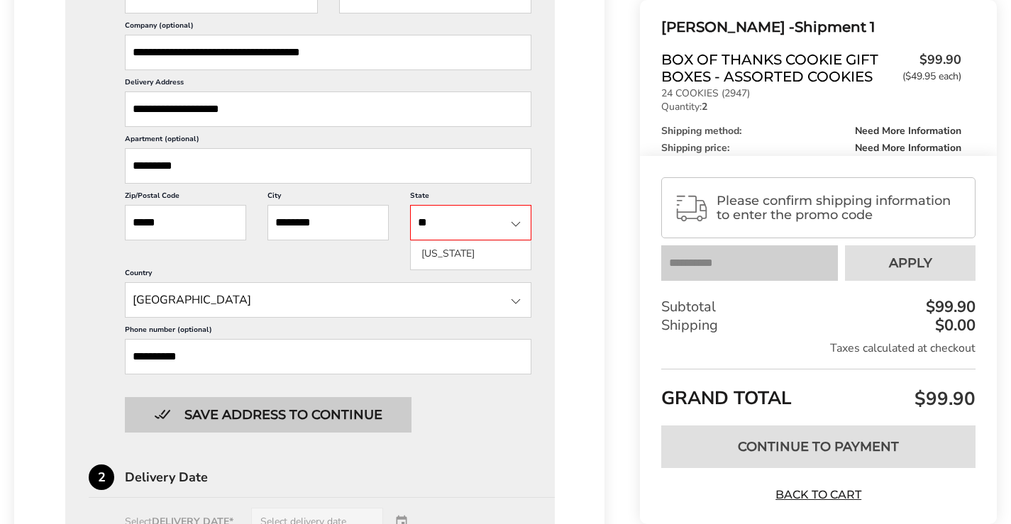
click at [364, 417] on button "Save address to continue" at bounding box center [268, 414] width 287 height 35
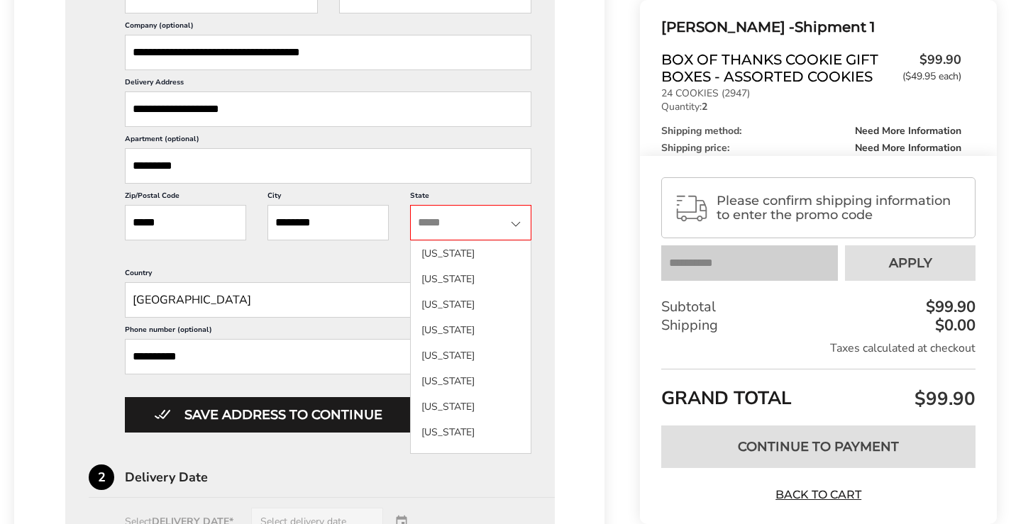
click at [490, 223] on input "State" at bounding box center [470, 222] width 121 height 35
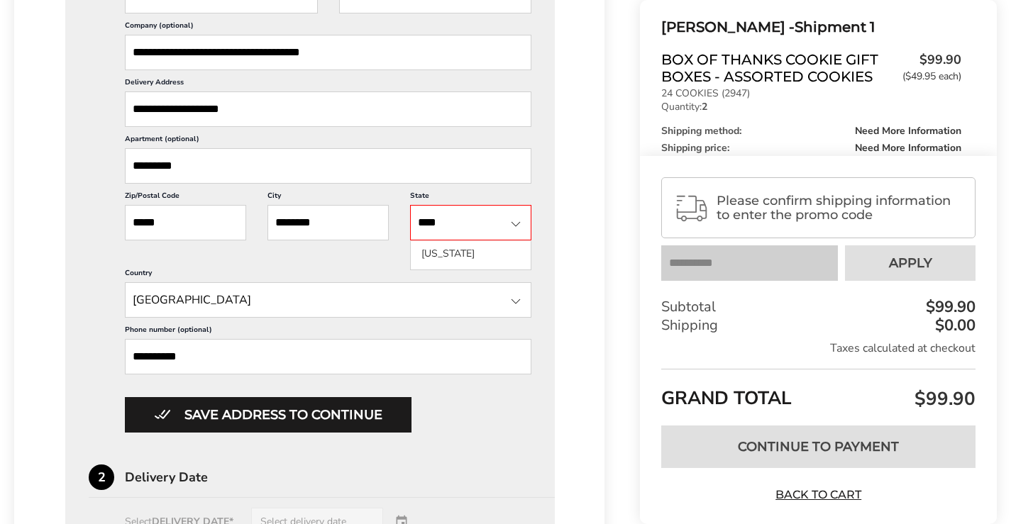
type input "****"
click at [424, 252] on li "[US_STATE]" at bounding box center [471, 254] width 120 height 26
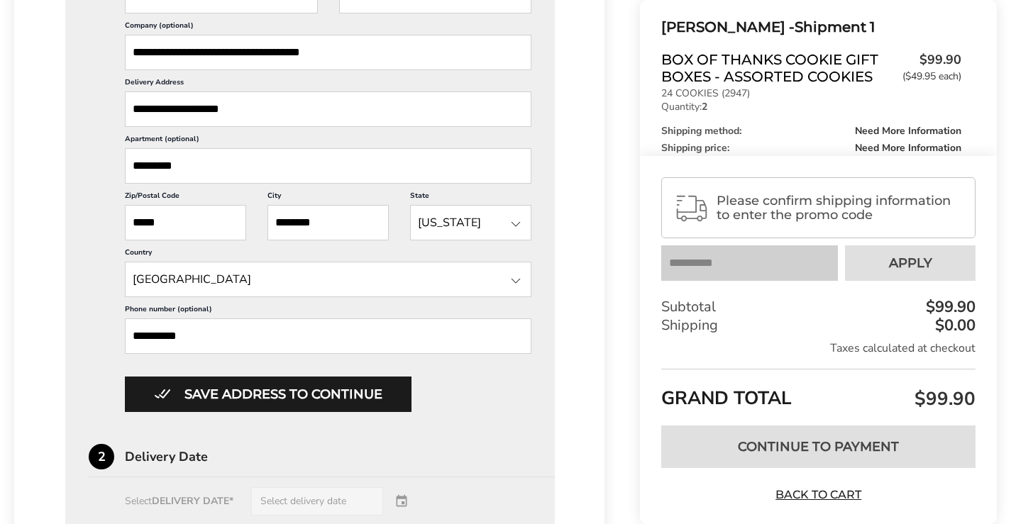
click at [457, 368] on div "**********" at bounding box center [328, 184] width 406 height 455
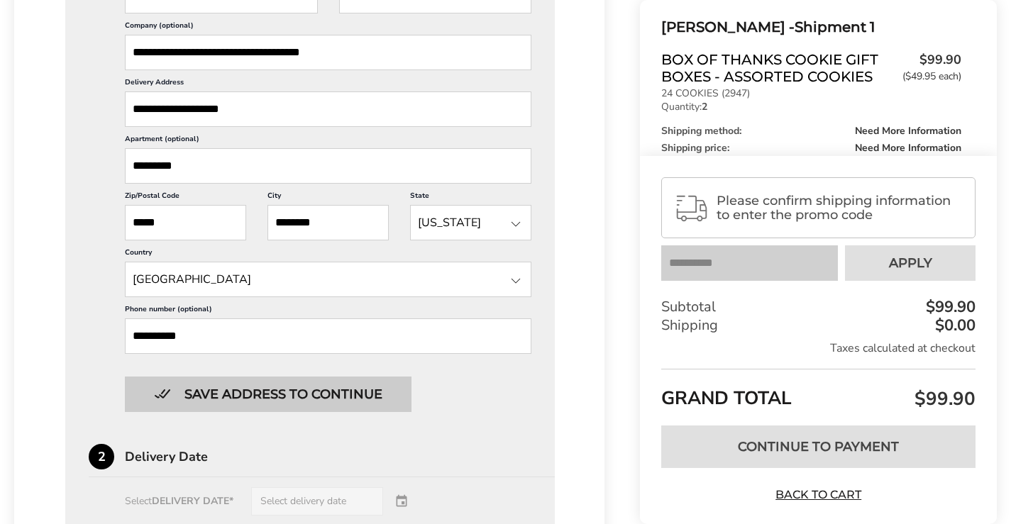
click at [360, 384] on button "Save address to continue" at bounding box center [268, 394] width 287 height 35
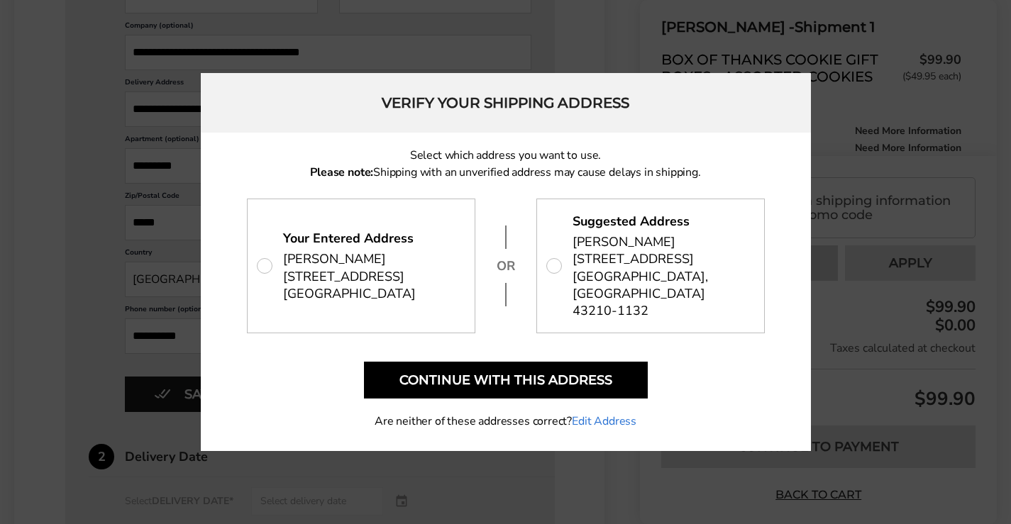
click at [608, 413] on link "Edit Address" at bounding box center [604, 421] width 65 height 17
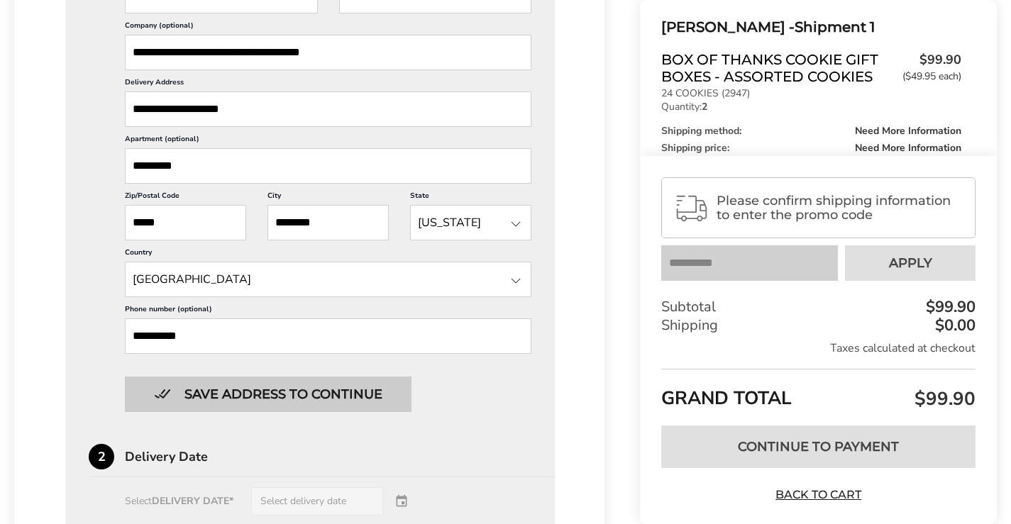
click at [278, 385] on button "Save address to continue" at bounding box center [268, 394] width 287 height 35
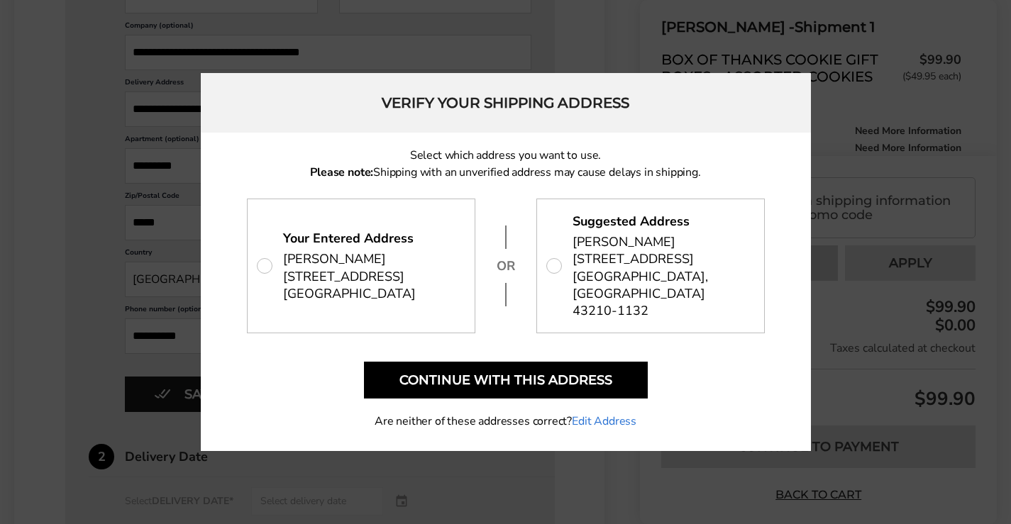
click at [601, 415] on link "Edit Address" at bounding box center [604, 421] width 65 height 17
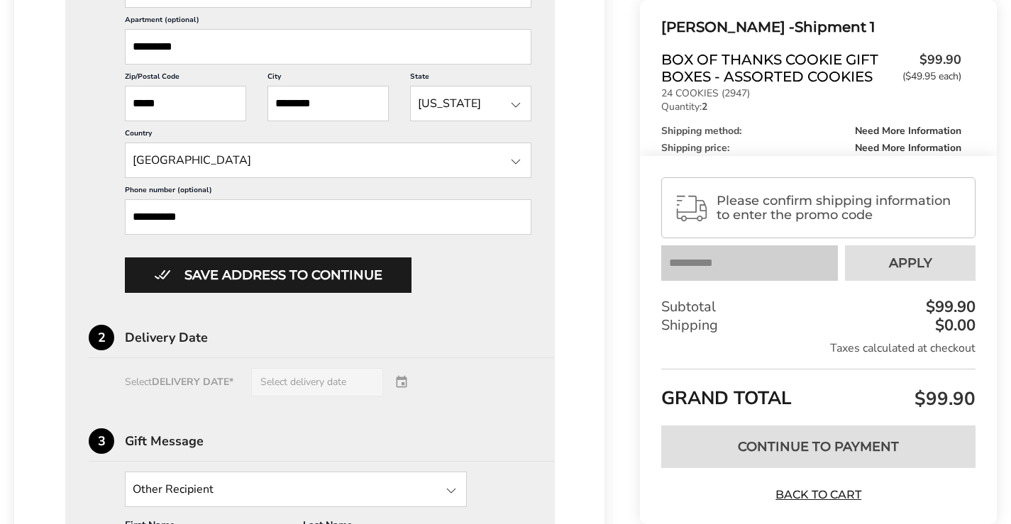
scroll to position [709, 0]
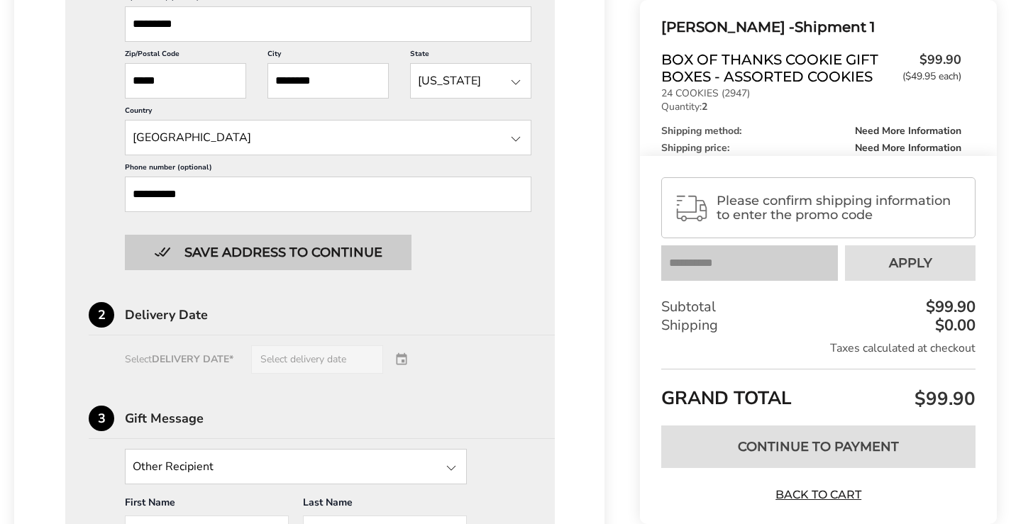
click at [290, 251] on button "Save address to continue" at bounding box center [268, 252] width 287 height 35
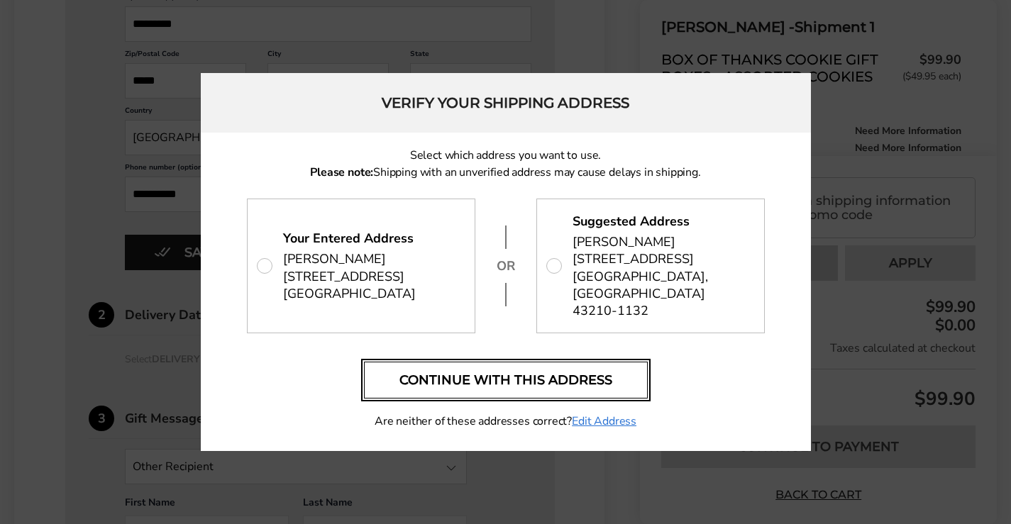
click at [509, 370] on button "Continue with this address" at bounding box center [506, 380] width 284 height 37
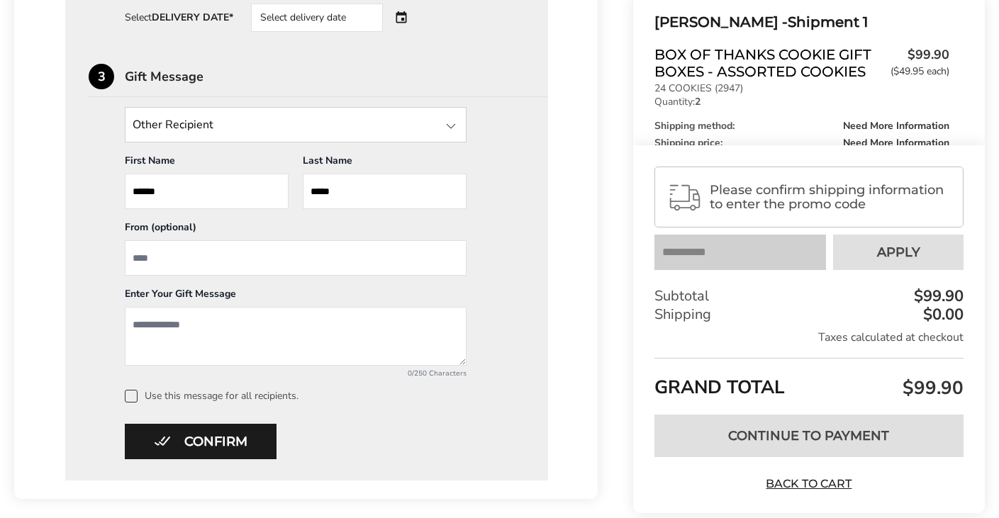
scroll to position [628, 0]
click at [456, 125] on div at bounding box center [451, 125] width 17 height 17
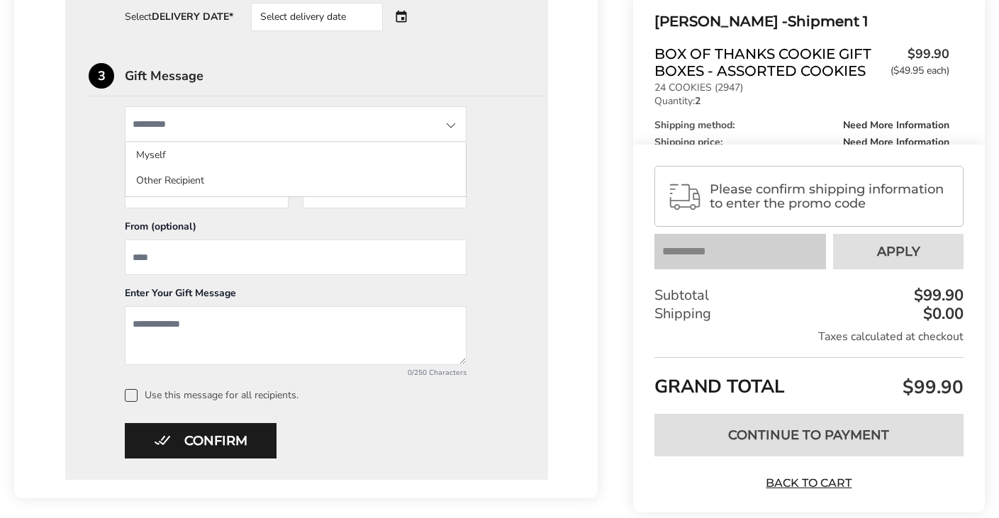
click at [456, 125] on div at bounding box center [451, 125] width 17 height 17
click at [450, 117] on div at bounding box center [451, 125] width 17 height 17
click at [482, 103] on div "3 Gift Message Other Recipient Myself Other Recipient First Name * Enter recipi…" at bounding box center [307, 232] width 436 height 339
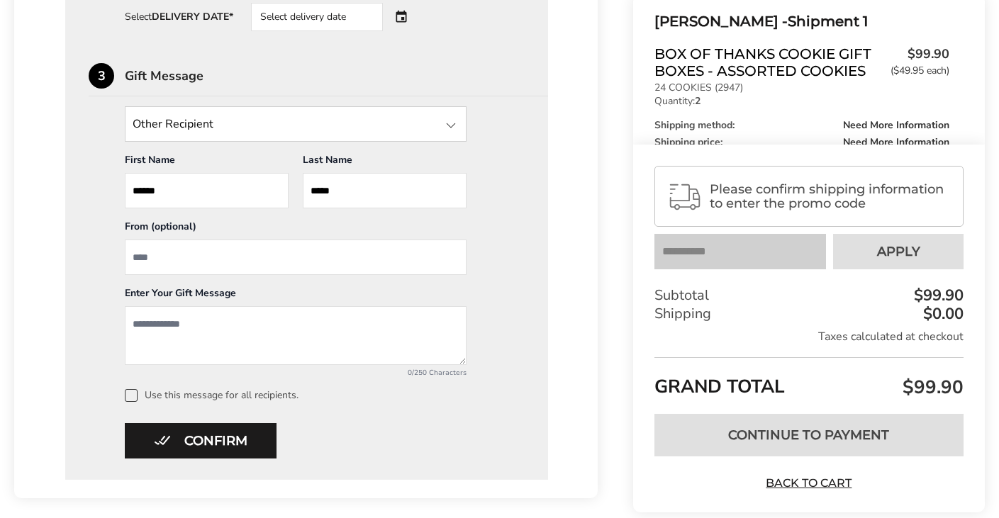
click at [191, 257] on input "From" at bounding box center [296, 257] width 342 height 35
type input "**********"
click at [199, 328] on textarea "Add a message" at bounding box center [296, 335] width 342 height 59
paste textarea "**********"
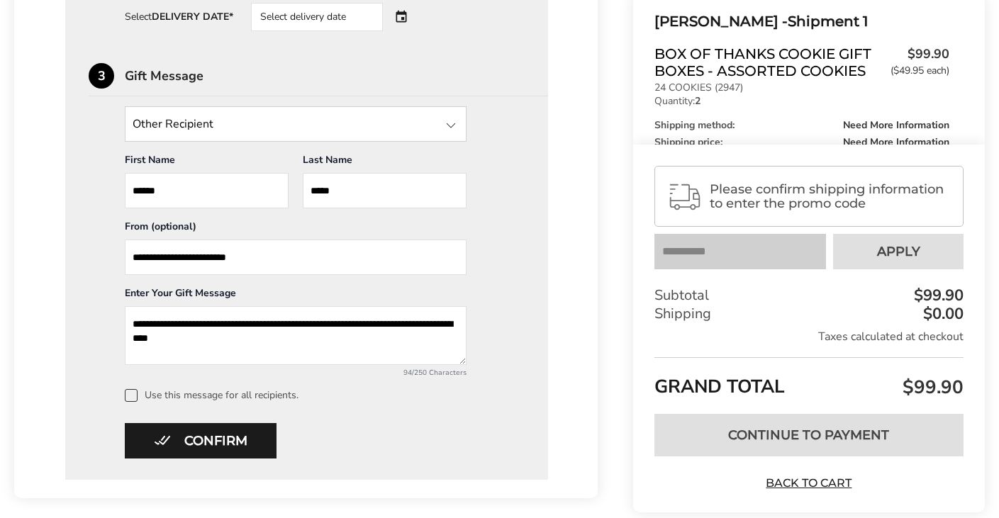
type textarea "**********"
